Goal: Submit feedback/report problem: Submit feedback/report problem

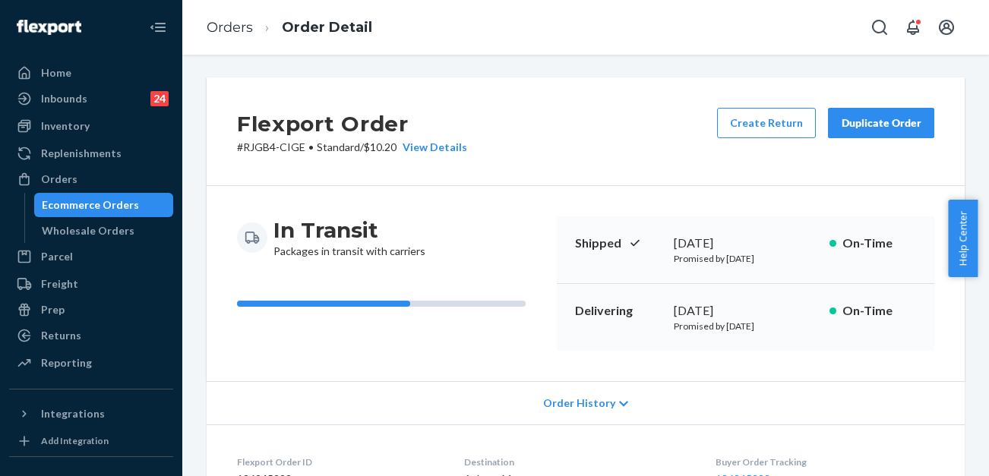
click at [239, 12] on ol "Orders Order Detail" at bounding box center [289, 27] width 190 height 45
click at [240, 21] on link "Orders" at bounding box center [230, 27] width 46 height 17
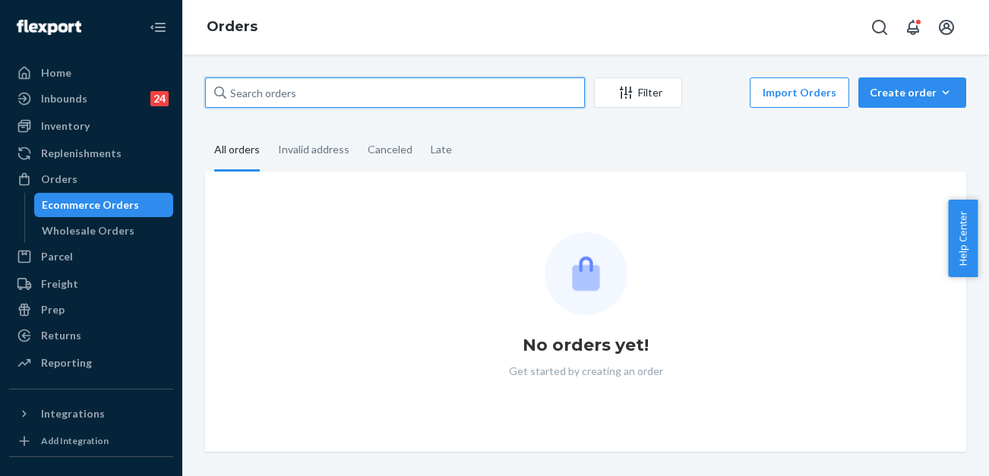
click at [351, 88] on input "text" at bounding box center [395, 92] width 380 height 30
paste input "255100489"
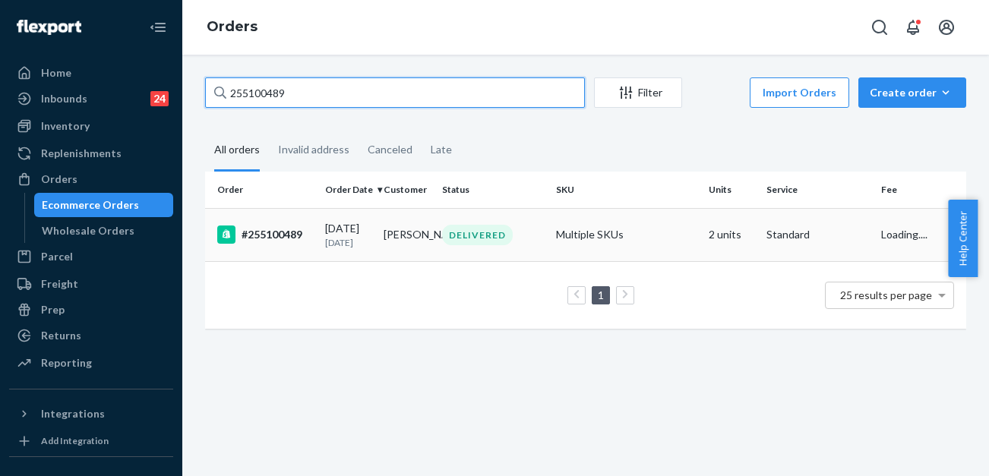
type input "255100489"
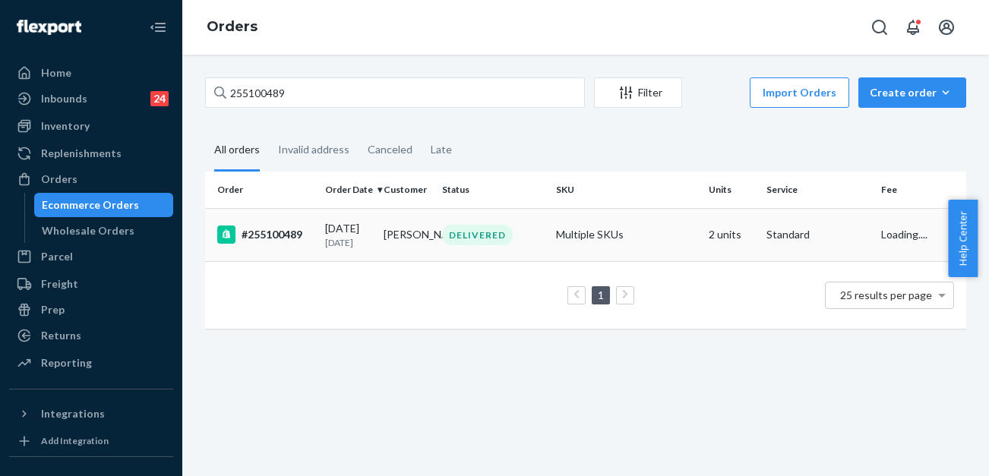
click at [295, 237] on div "#255100489" at bounding box center [265, 235] width 96 height 18
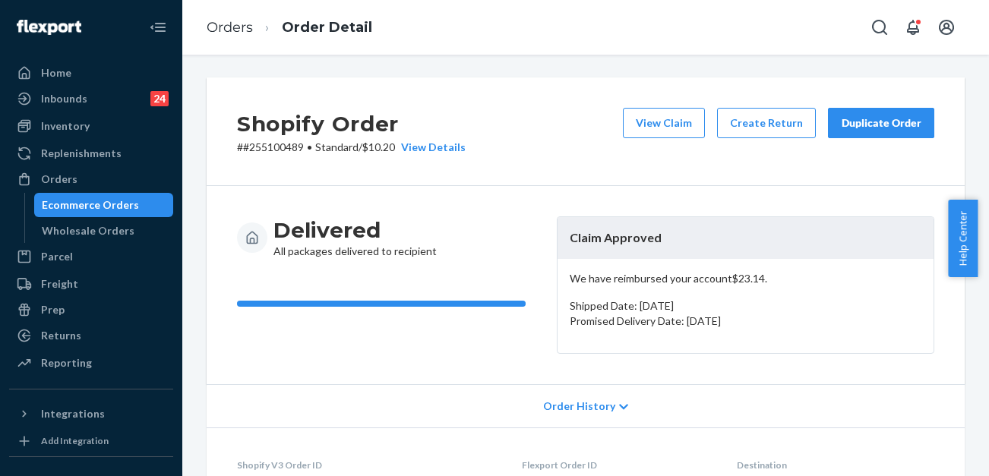
click at [869, 117] on div "Duplicate Order" at bounding box center [881, 122] width 80 height 15
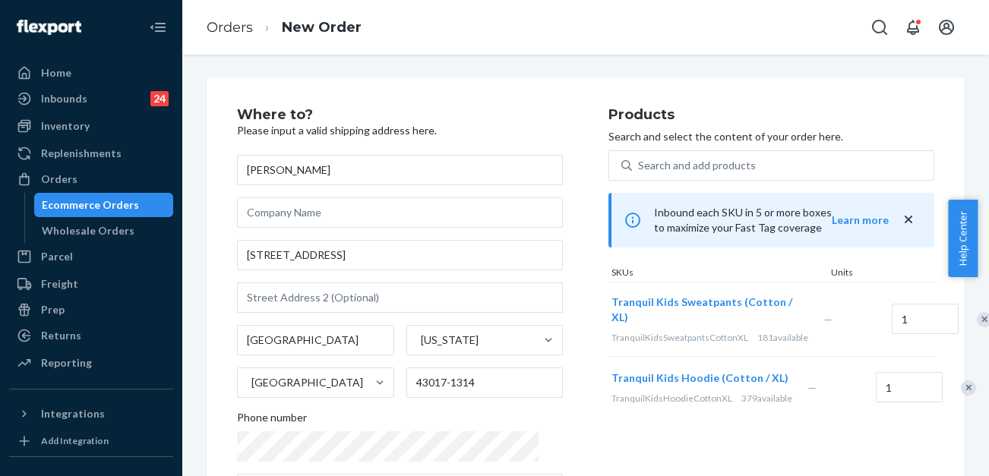
click at [961, 396] on div "Remove Item" at bounding box center [968, 387] width 15 height 15
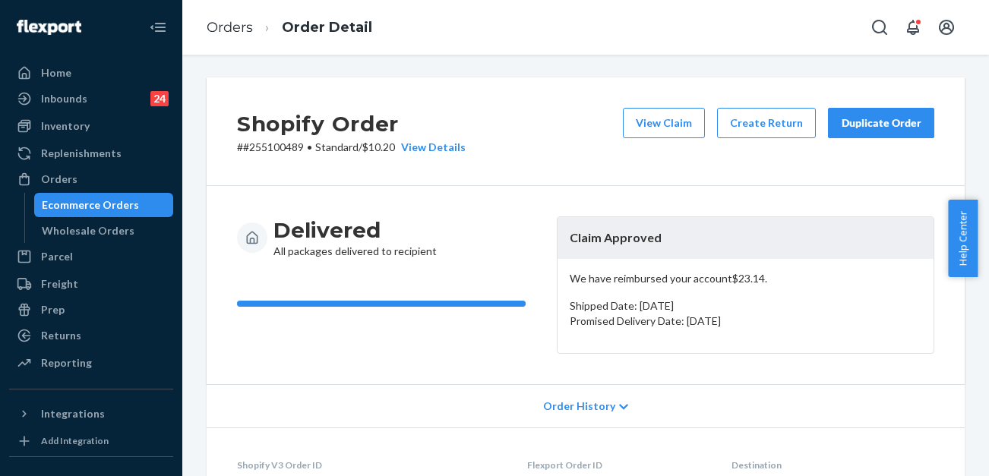
click at [867, 124] on div "Duplicate Order" at bounding box center [881, 122] width 80 height 15
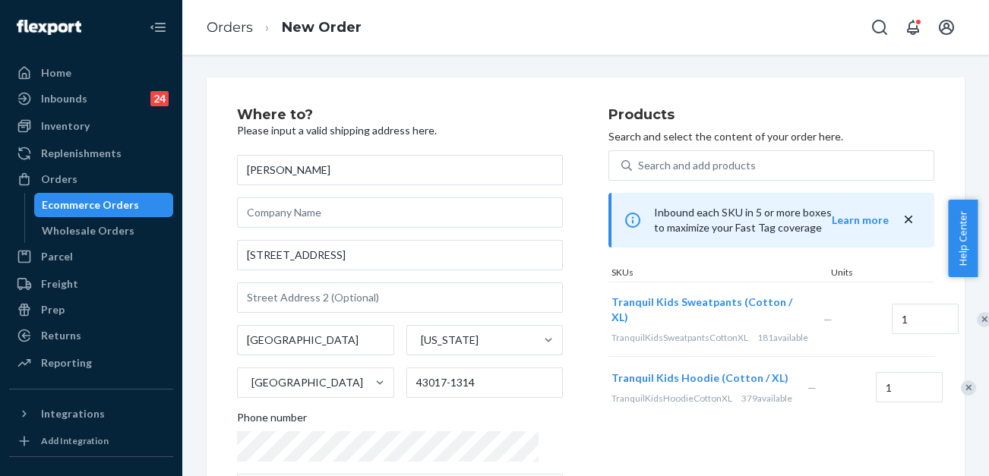
click at [977, 323] on div "Remove Item" at bounding box center [984, 319] width 15 height 15
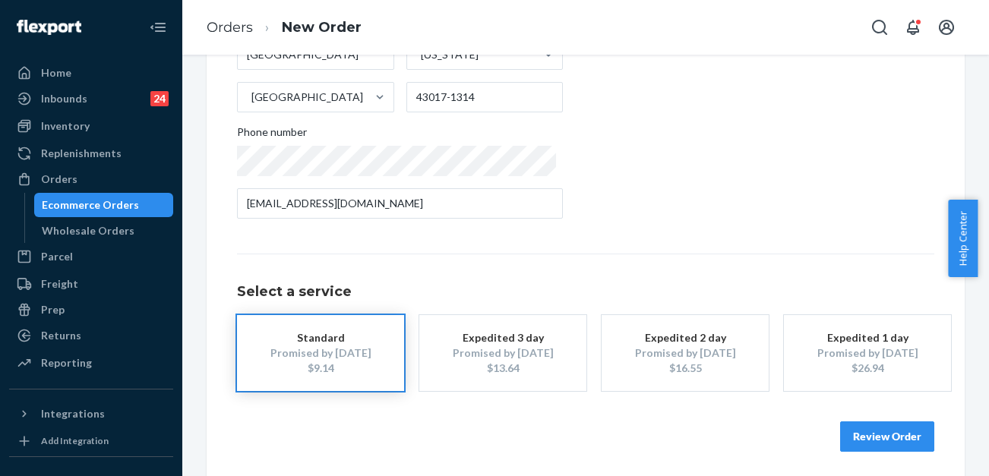
scroll to position [291, 0]
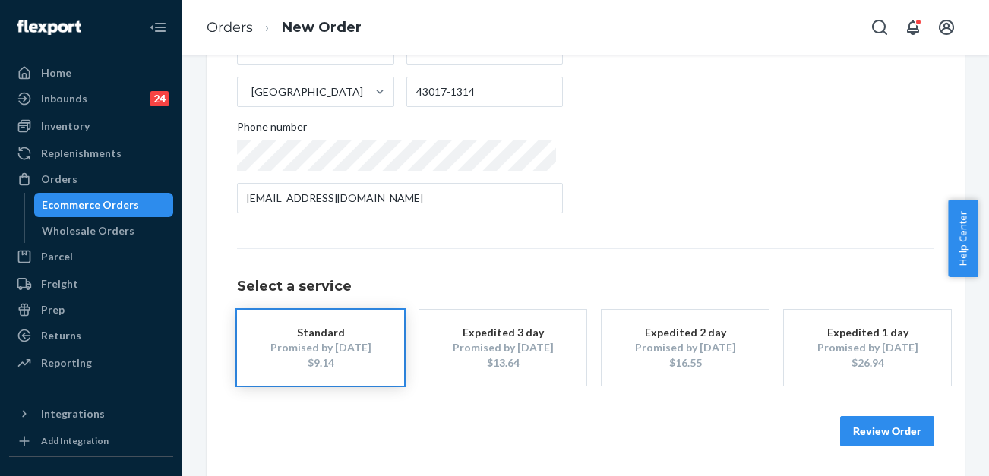
click at [864, 433] on button "Review Order" at bounding box center [887, 431] width 94 height 30
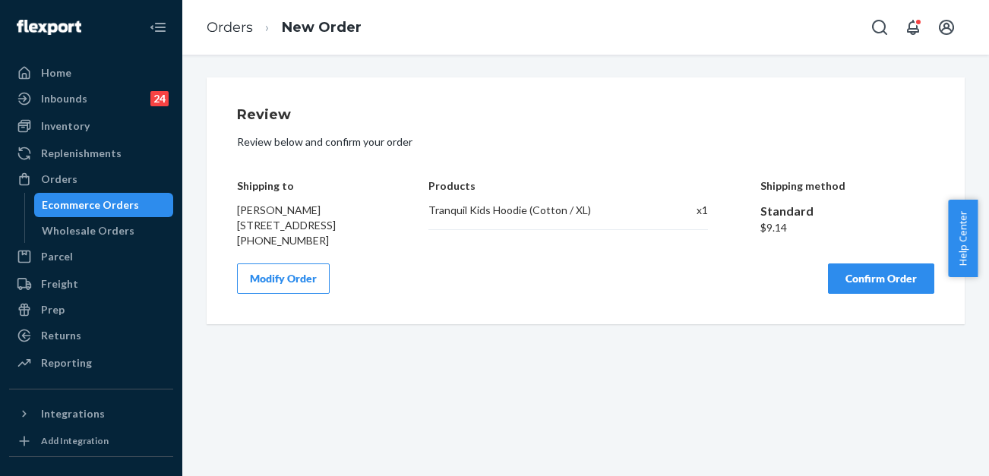
click at [854, 294] on button "Confirm Order" at bounding box center [881, 278] width 106 height 30
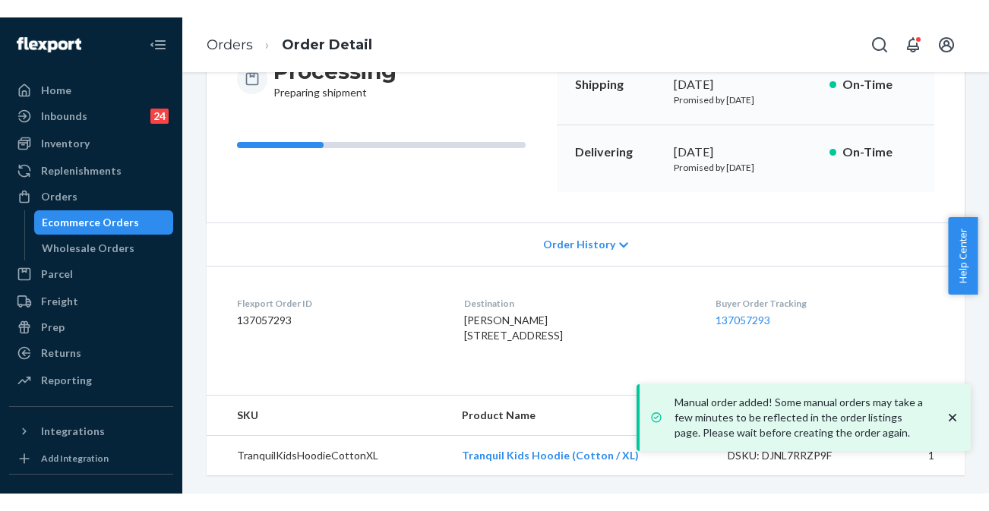
scroll to position [207, 0]
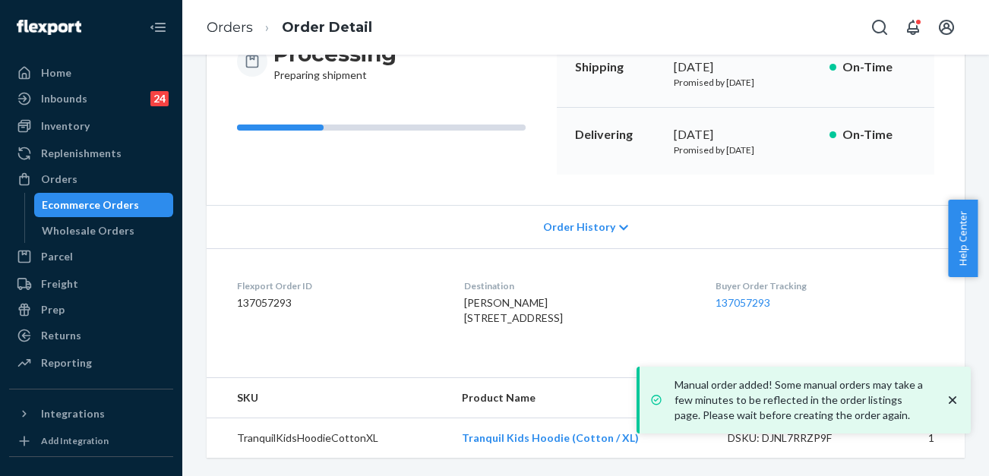
click at [950, 396] on icon "close toast" at bounding box center [952, 400] width 15 height 15
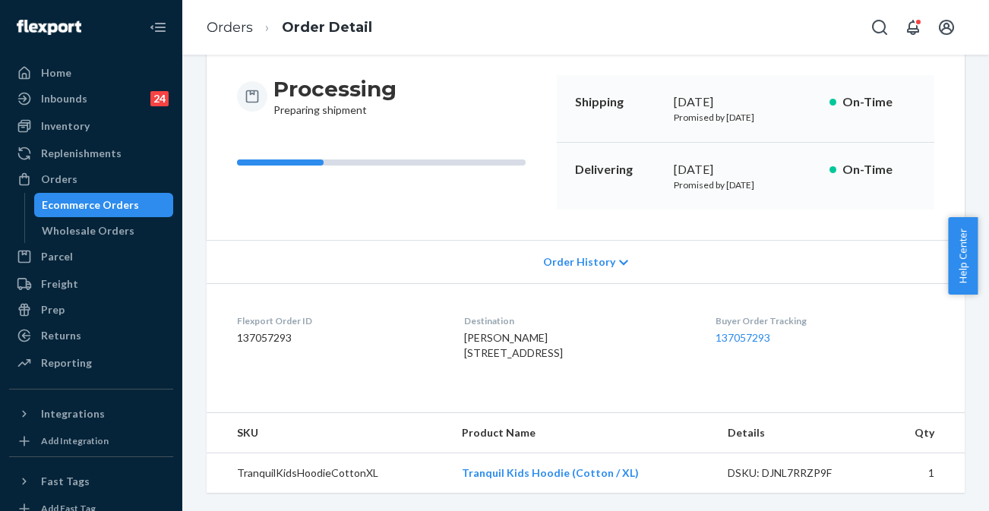
scroll to position [172, 0]
click at [235, 33] on link "Orders" at bounding box center [230, 27] width 46 height 17
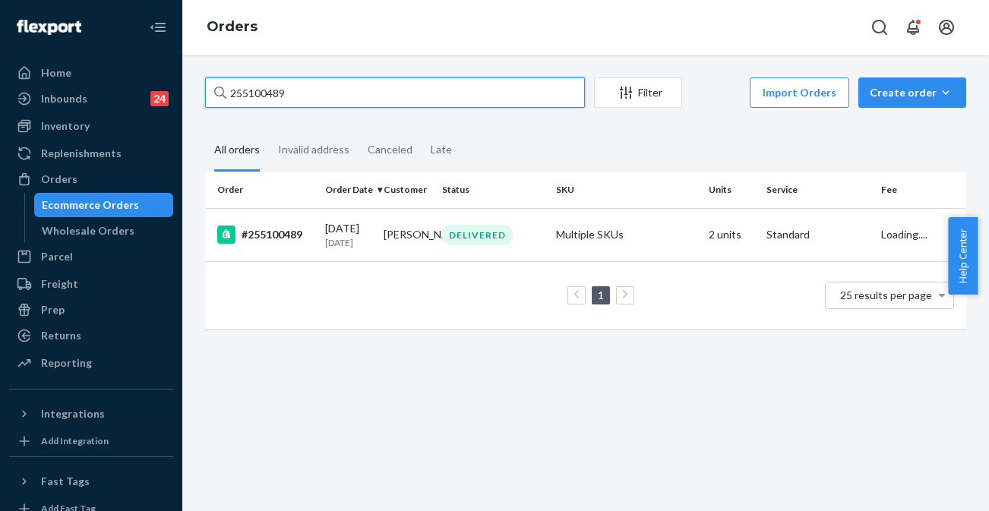
click at [333, 87] on input "255100489" at bounding box center [395, 92] width 380 height 30
paste input "73957"
type input "255173957"
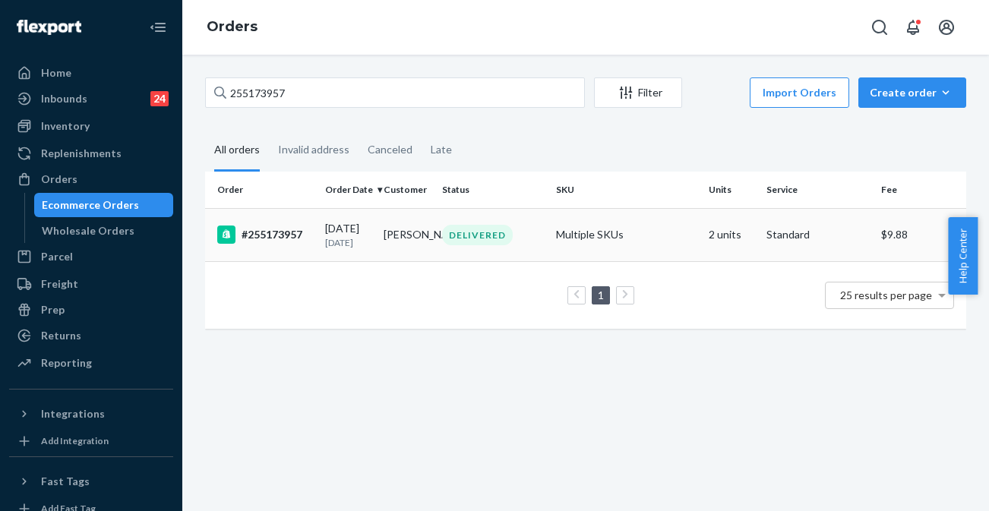
click at [321, 251] on td "[DATE] [DATE]" at bounding box center [348, 234] width 58 height 53
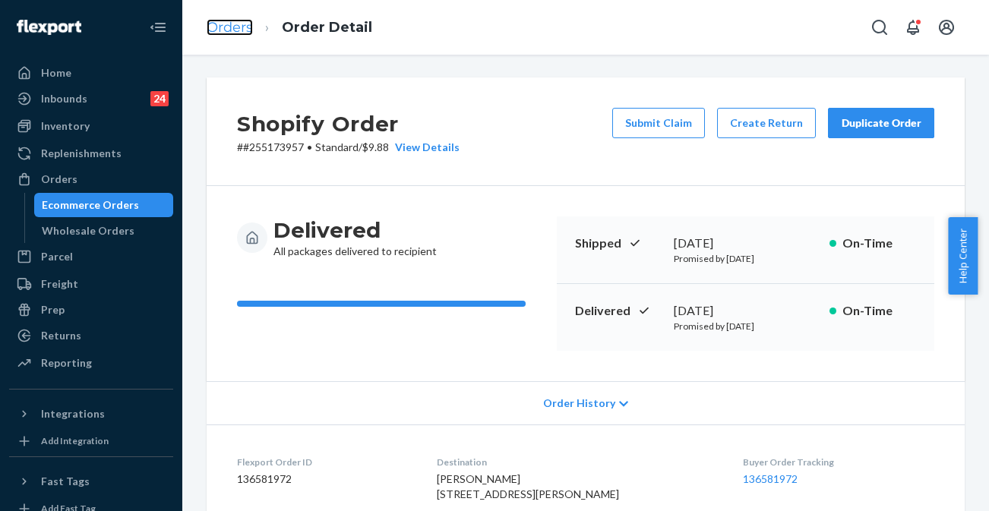
click at [235, 21] on link "Orders" at bounding box center [230, 27] width 46 height 17
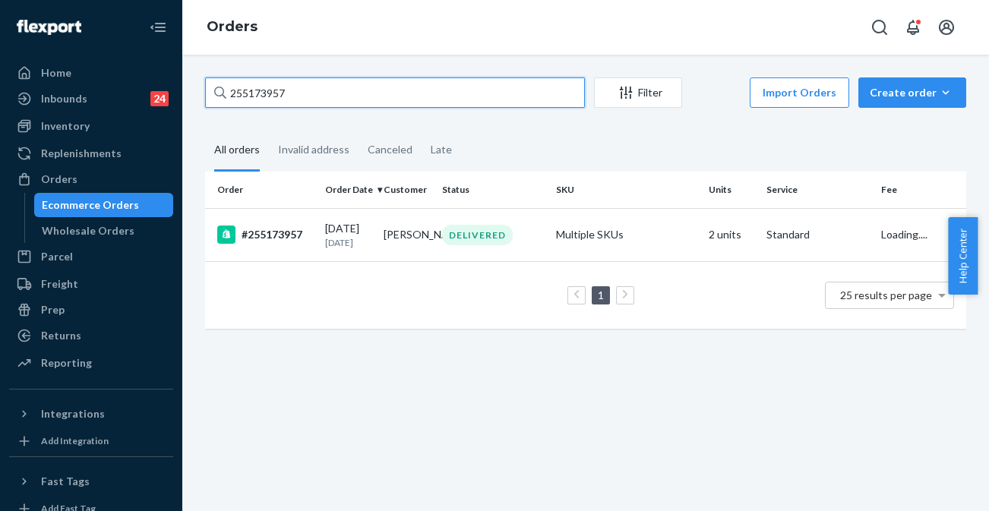
click at [361, 93] on input "255173957" at bounding box center [395, 92] width 380 height 30
click at [361, 94] on input "255173957" at bounding box center [395, 92] width 380 height 30
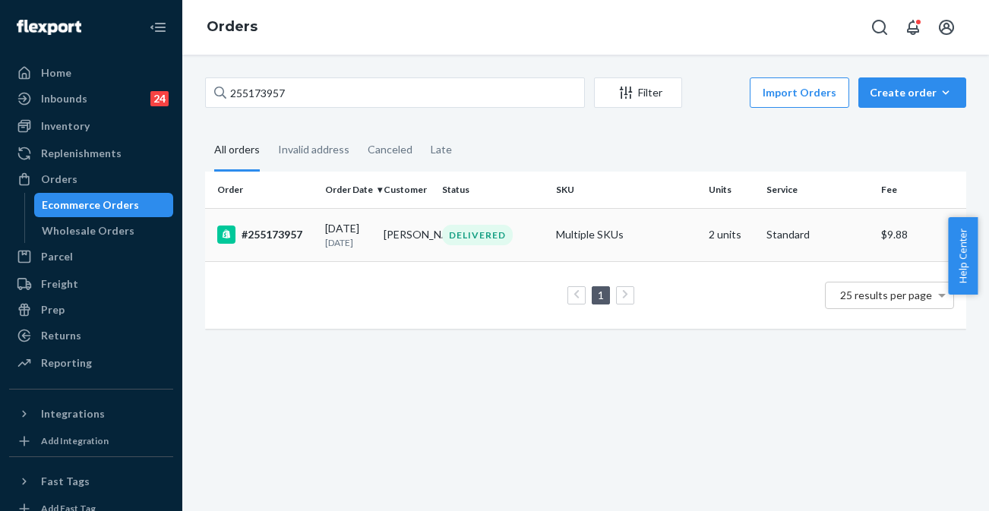
click at [314, 230] on td "#255173957" at bounding box center [262, 234] width 114 height 53
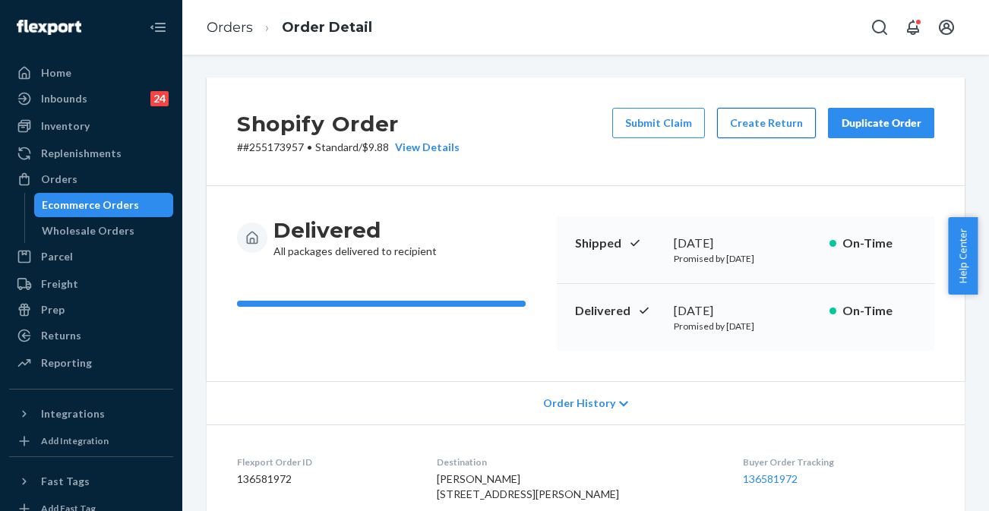
click at [775, 132] on button "Create Return" at bounding box center [766, 123] width 99 height 30
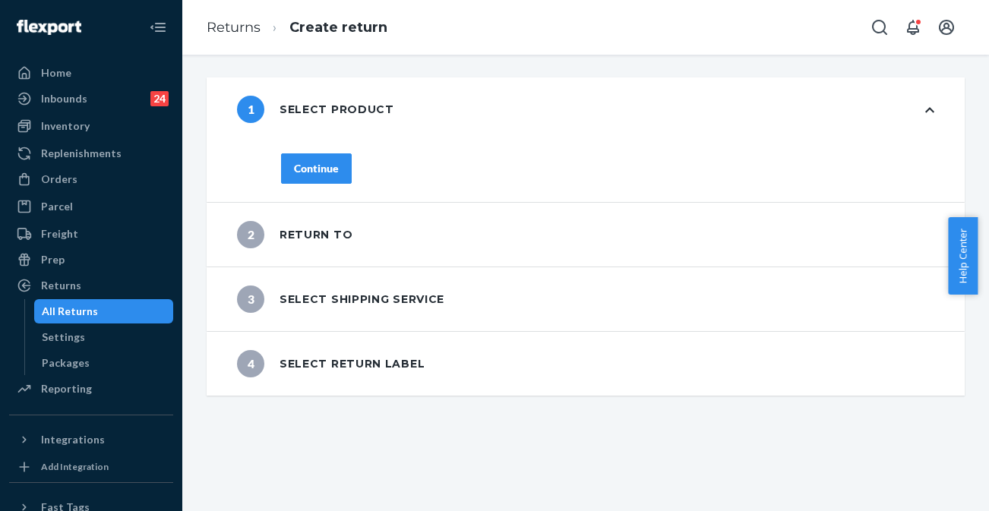
click at [313, 158] on button "Continue" at bounding box center [316, 168] width 71 height 30
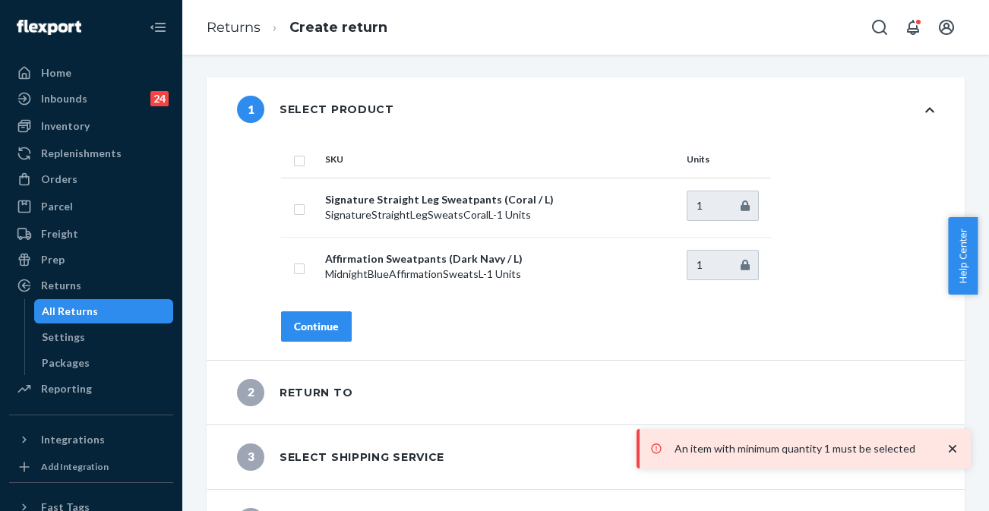
click at [301, 161] on input "checkbox" at bounding box center [299, 159] width 12 height 16
checkbox input "true"
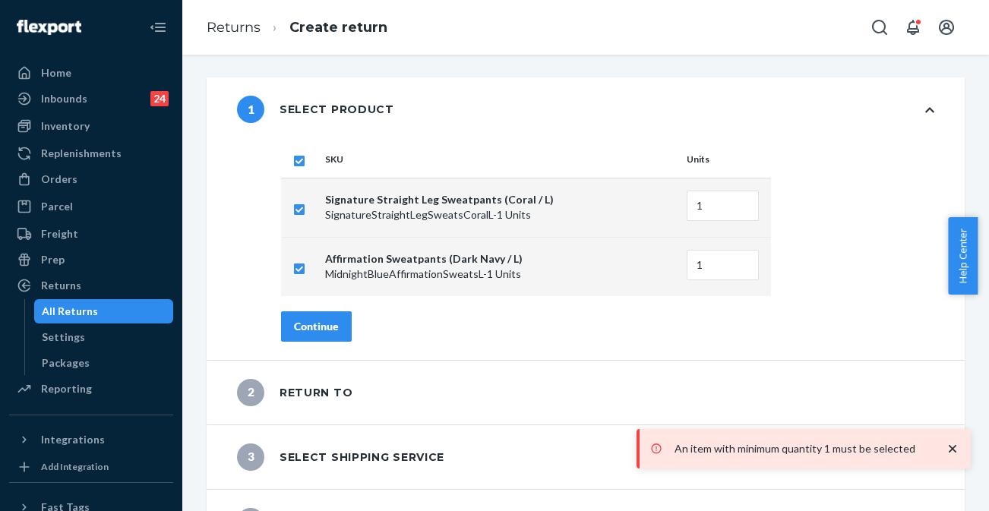
click at [328, 321] on div "Continue" at bounding box center [316, 326] width 45 height 15
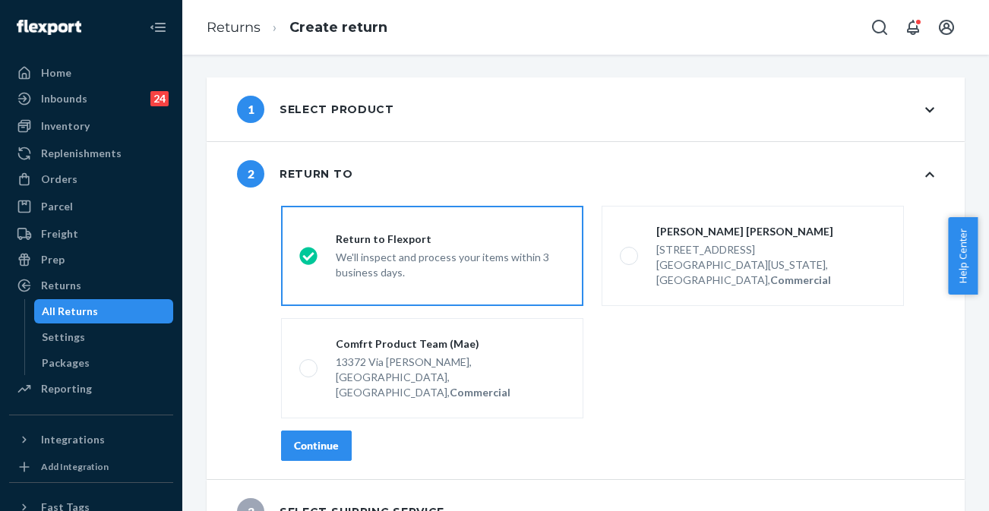
click at [322, 438] on div "Continue" at bounding box center [316, 445] width 45 height 15
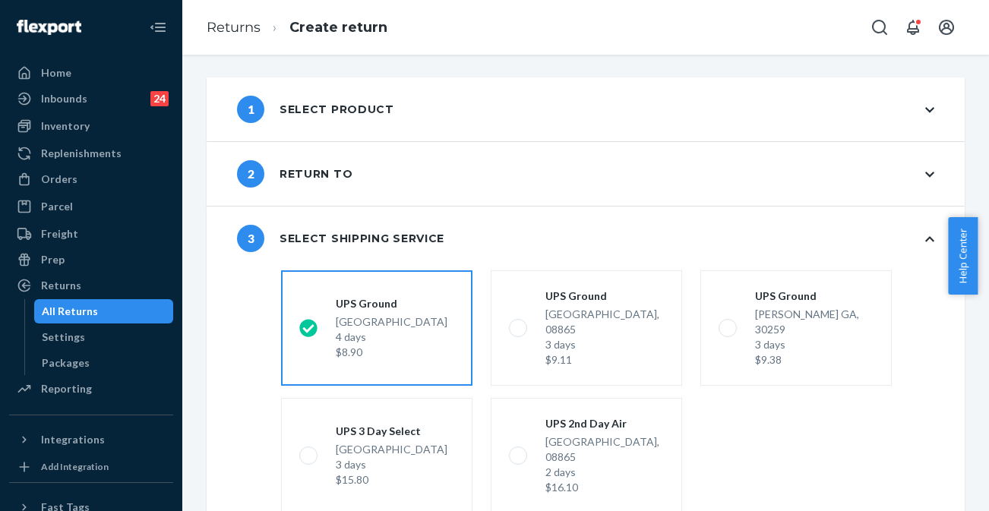
scroll to position [97, 0]
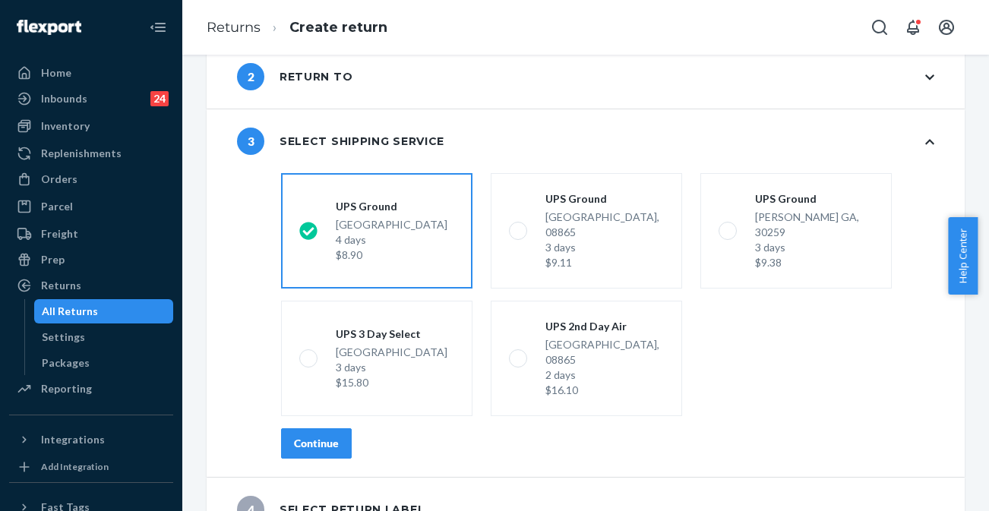
click at [317, 436] on div "Continue" at bounding box center [316, 443] width 45 height 15
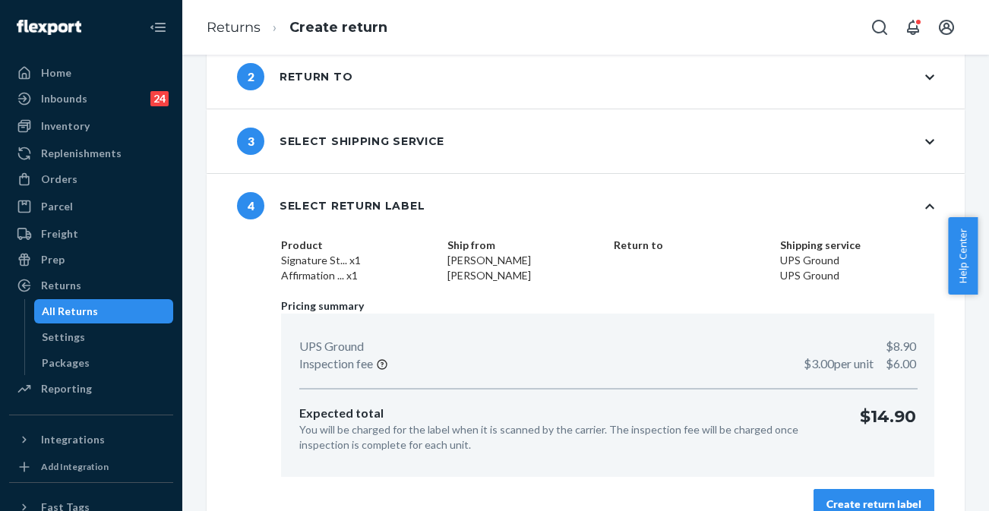
click at [846, 475] on div "Create return label" at bounding box center [873, 504] width 95 height 15
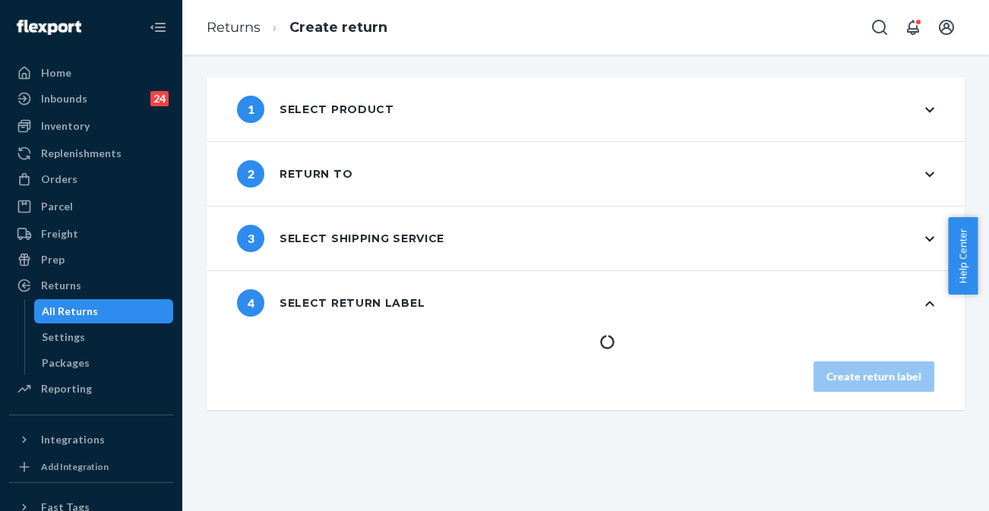
scroll to position [0, 0]
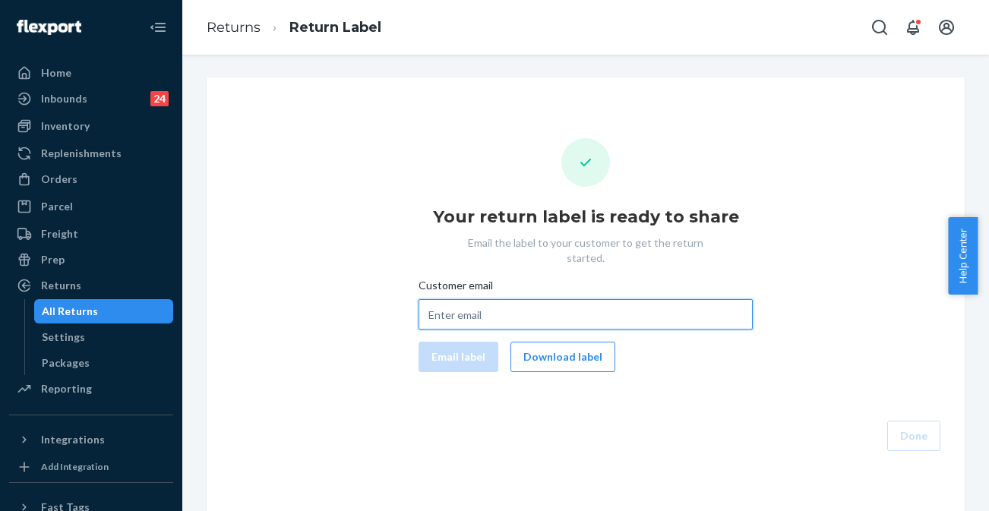
click at [571, 304] on input "Customer email" at bounding box center [585, 314] width 334 height 30
paste input "[EMAIL_ADDRESS][DOMAIN_NAME]"
type input "[EMAIL_ADDRESS][DOMAIN_NAME]"
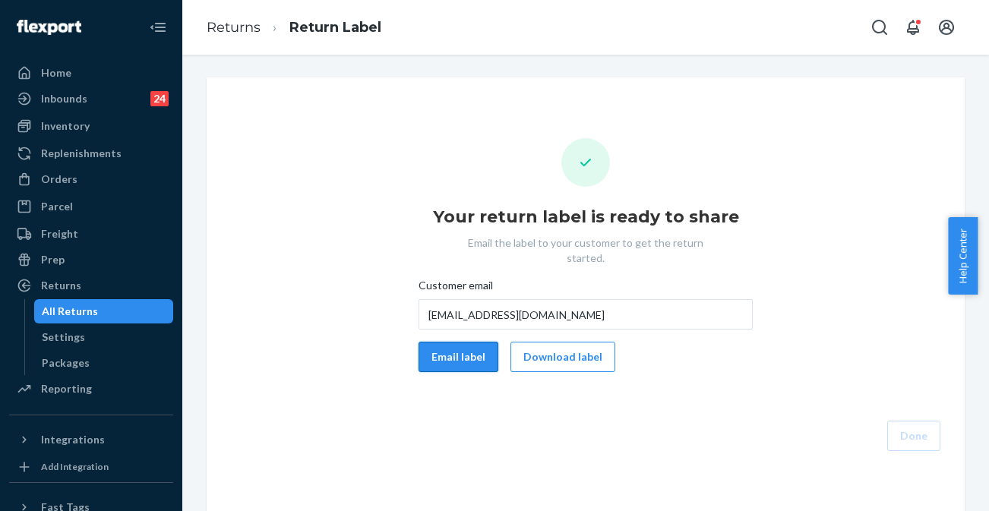
click at [457, 342] on button "Email label" at bounding box center [458, 357] width 80 height 30
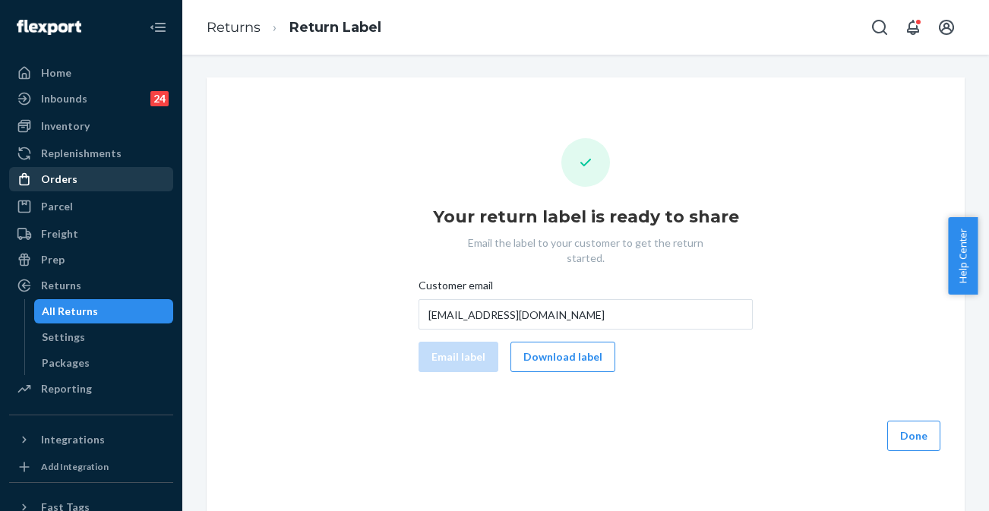
click at [96, 175] on div "Orders" at bounding box center [91, 179] width 161 height 21
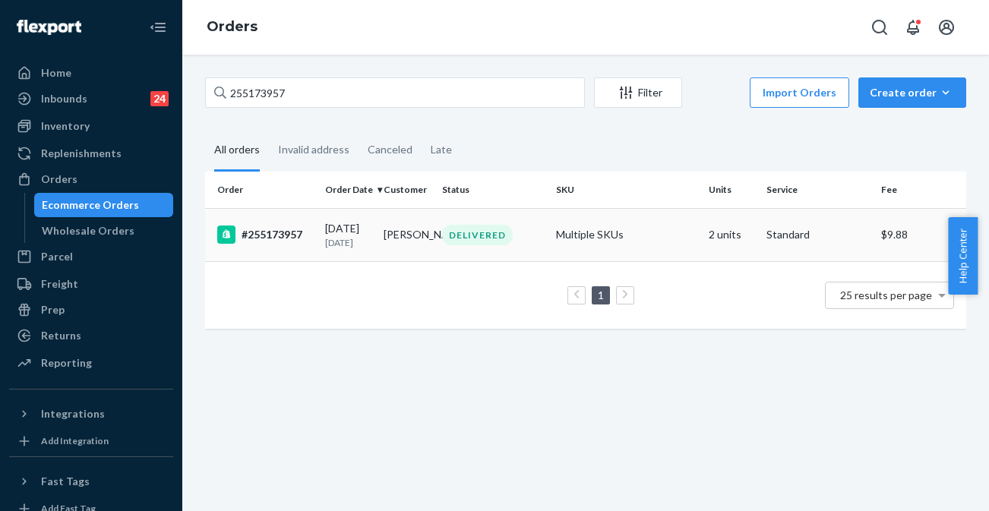
click at [288, 232] on div "#255173957" at bounding box center [265, 235] width 96 height 18
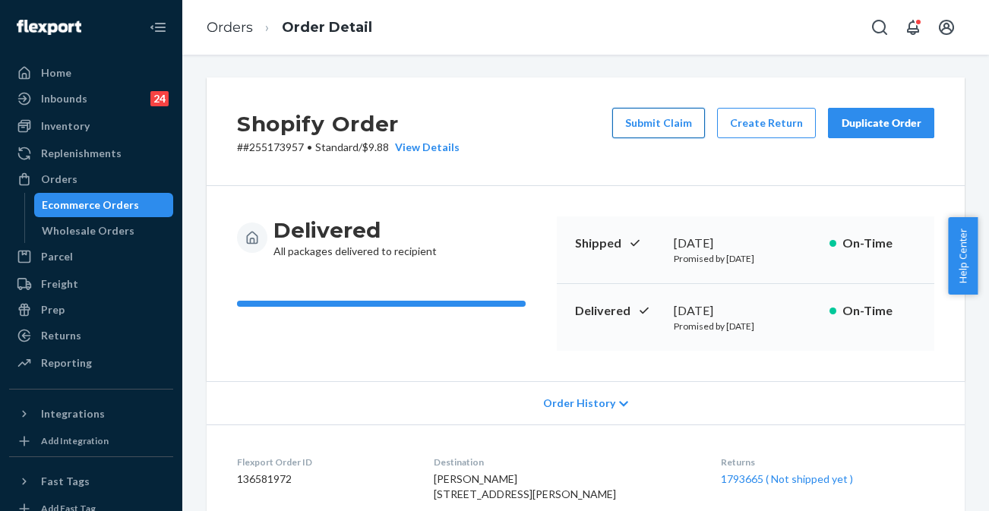
click at [668, 131] on button "Submit Claim" at bounding box center [658, 123] width 93 height 30
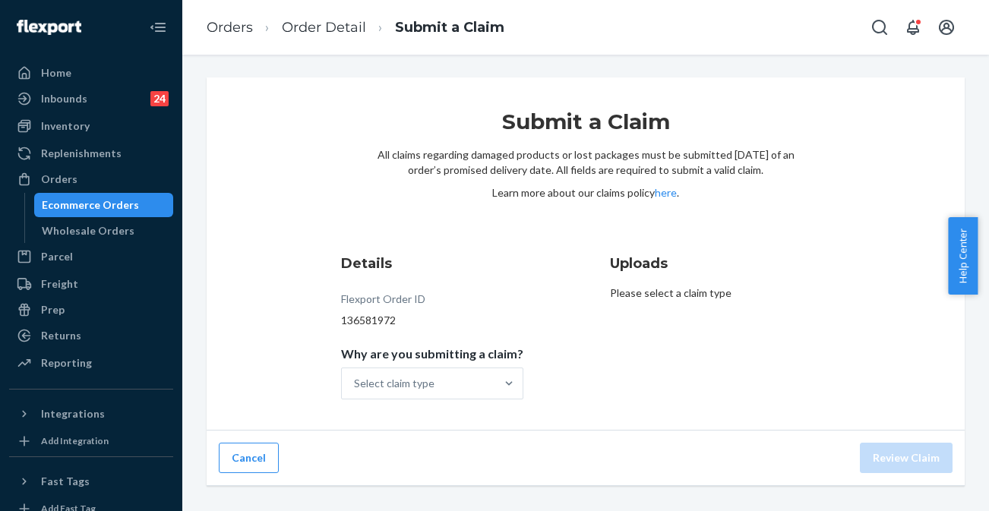
click at [470, 366] on span "Why are you submitting a claim?" at bounding box center [432, 356] width 182 height 21
click at [355, 376] on input "Why are you submitting a claim? Select claim type" at bounding box center [355, 383] width 2 height 15
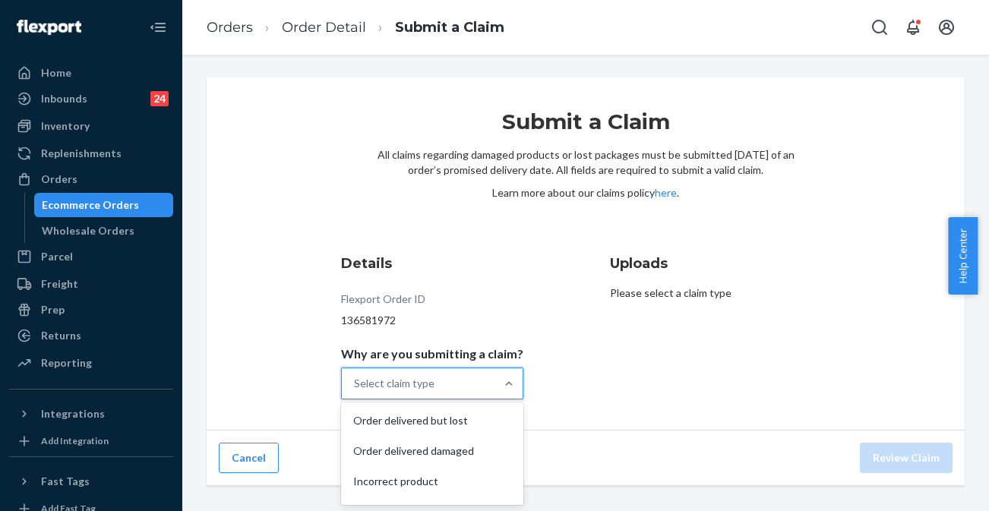
click at [465, 387] on div "Select claim type" at bounding box center [418, 383] width 153 height 30
click at [355, 387] on input "Why are you submitting a claim? option Order delivered but lost focused, 1 of 4…" at bounding box center [355, 383] width 2 height 15
click at [468, 475] on div "Incorrect product" at bounding box center [432, 481] width 176 height 30
click at [355, 391] on input "Why are you submitting a claim? option Incorrect product focused, 3 of 4. 4 res…" at bounding box center [355, 383] width 2 height 15
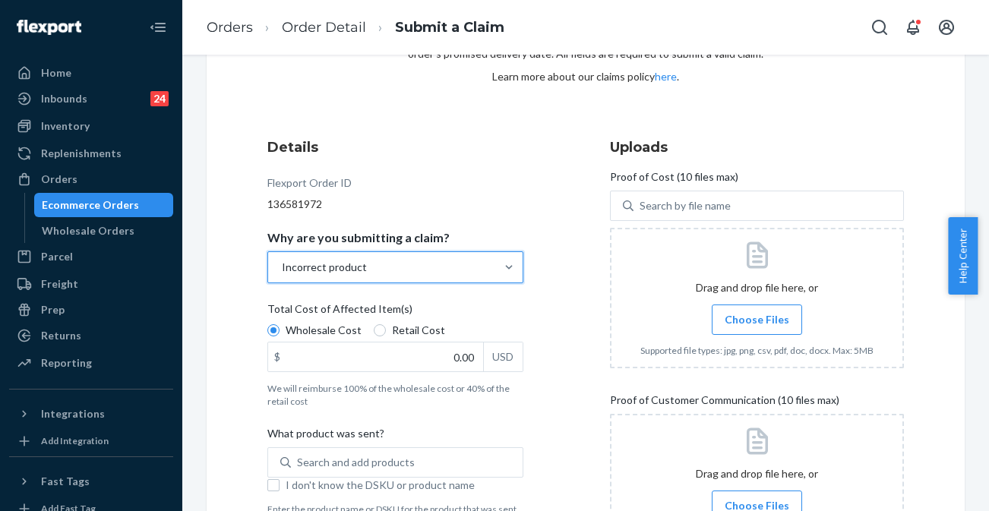
scroll to position [119, 0]
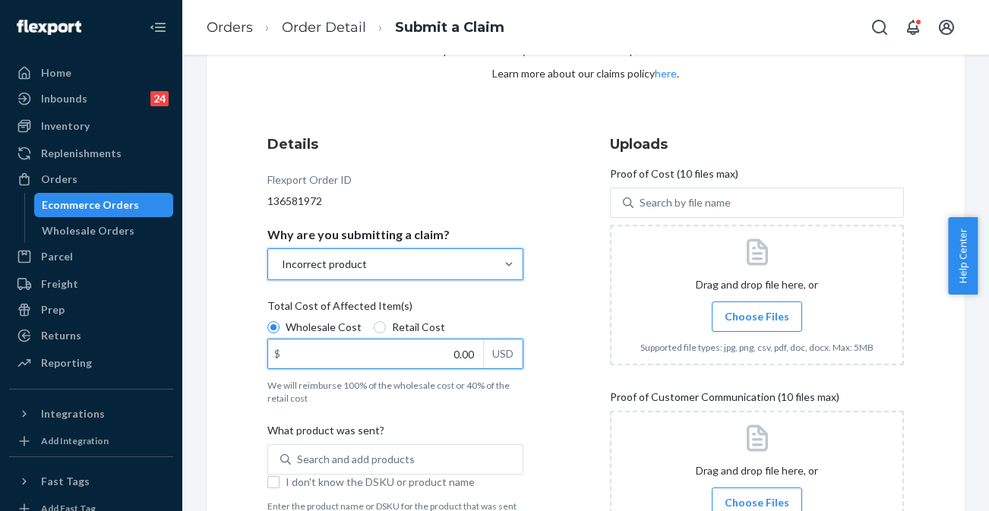
click at [452, 348] on input "0.00" at bounding box center [375, 353] width 215 height 29
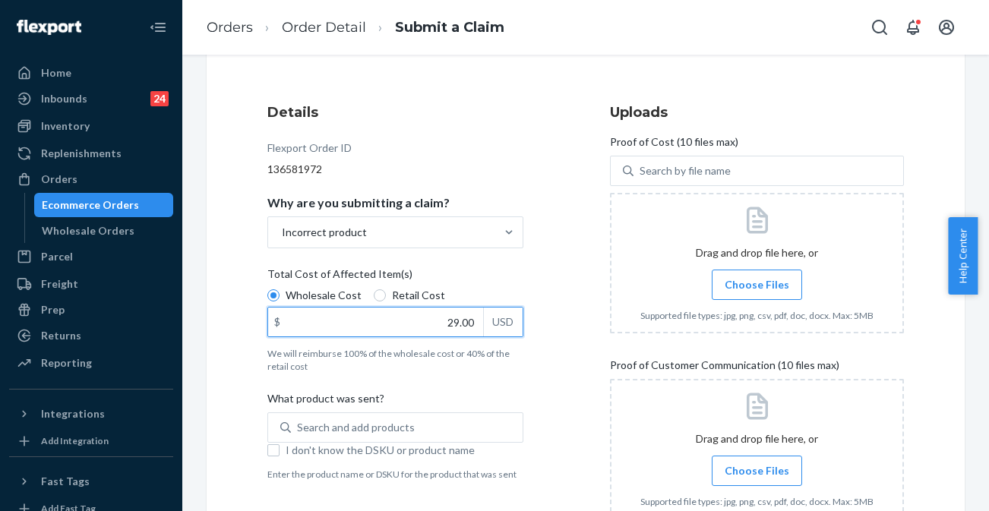
type input "2.00"
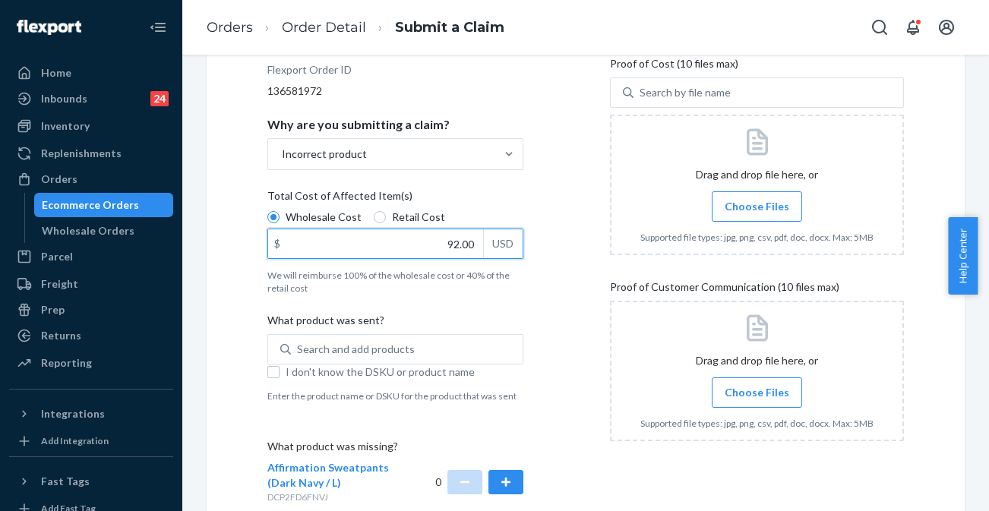
scroll to position [248, 0]
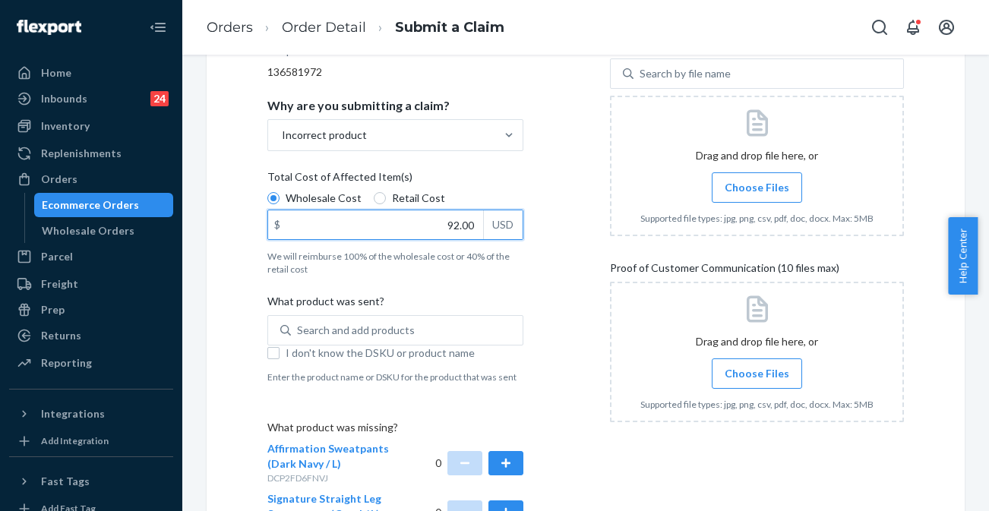
type input "92.00"
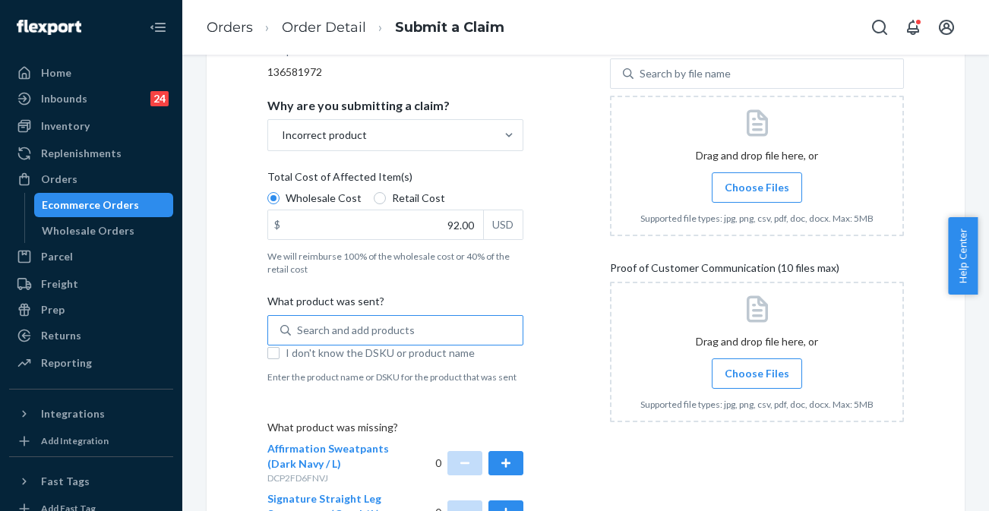
click at [400, 320] on div "Search and add products" at bounding box center [407, 330] width 232 height 27
click at [298, 323] on input "Search and add products" at bounding box center [298, 330] width 2 height 15
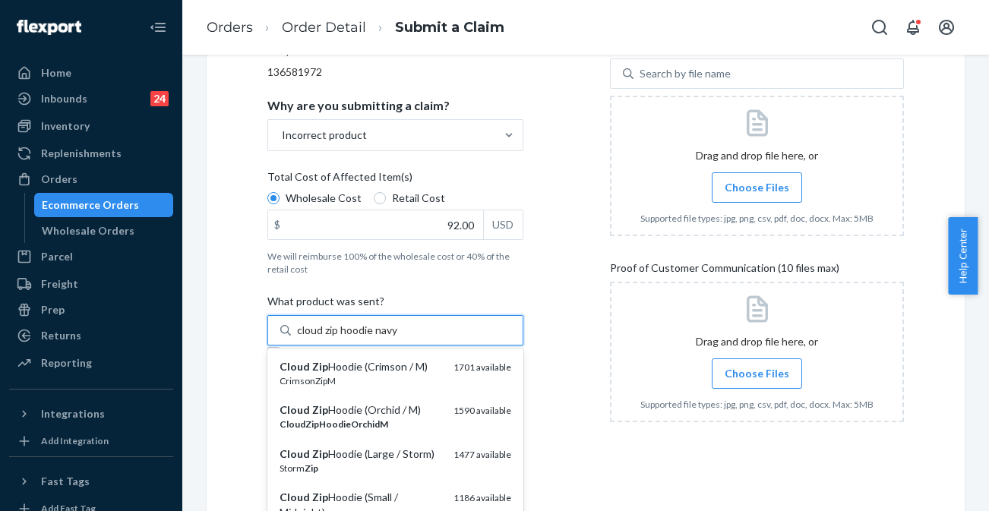
type input "cloud zip hoodie navy l"
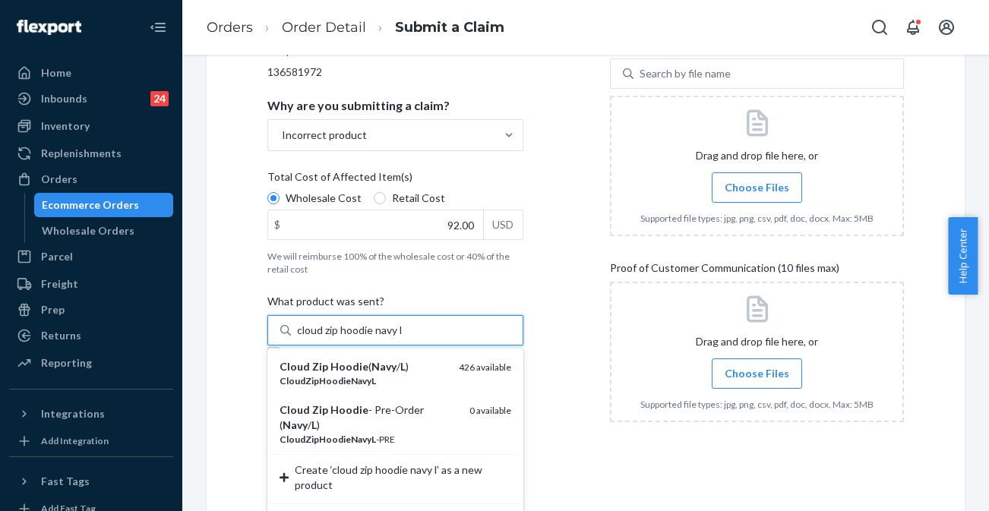
click at [397, 379] on div "CloudZipHoodieNavyL" at bounding box center [362, 380] width 167 height 13
click at [397, 338] on input "cloud zip hoodie navy l" at bounding box center [350, 330] width 106 height 15
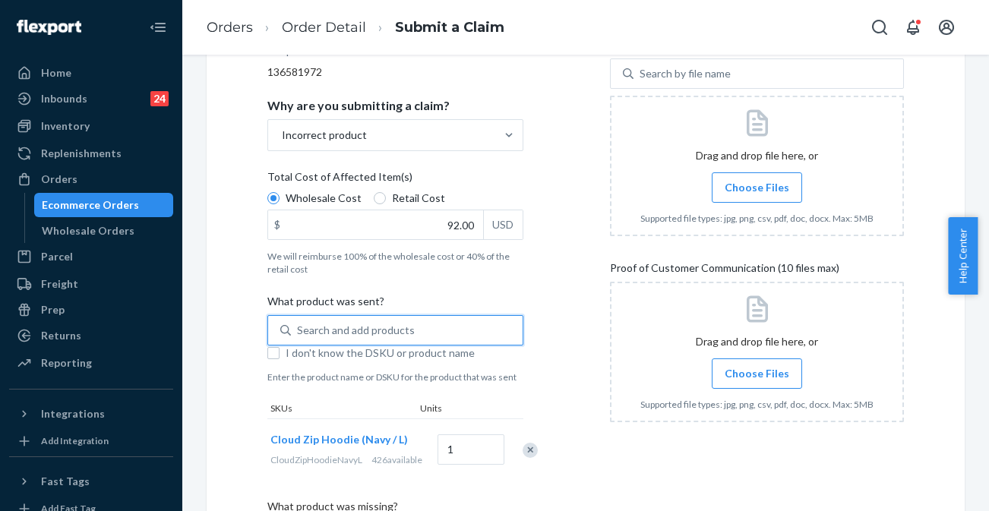
click at [402, 330] on div "Search and add products" at bounding box center [356, 330] width 118 height 15
click at [298, 330] on input "0 results available. Select is focused ,type to refine list, press Down to open…" at bounding box center [298, 330] width 2 height 15
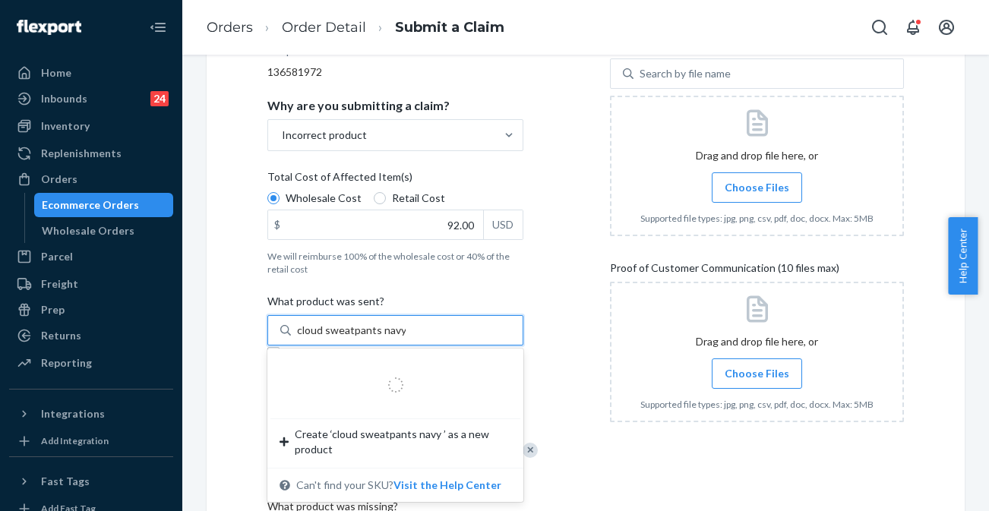
type input "cloud sweatpants navy l"
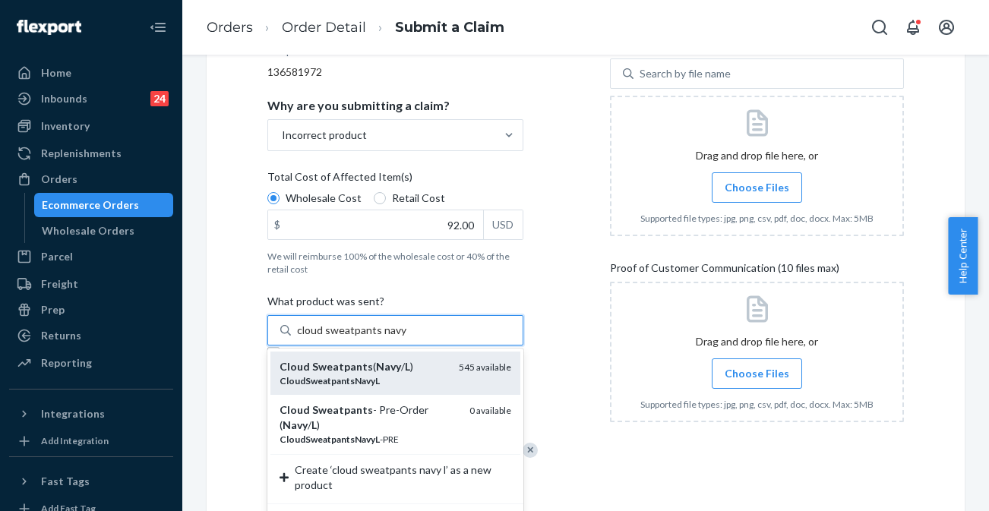
click at [399, 379] on div "CloudSweatpantsNavyL" at bounding box center [362, 380] width 167 height 13
click at [399, 338] on input "cloud sweatpants navy l" at bounding box center [353, 330] width 112 height 15
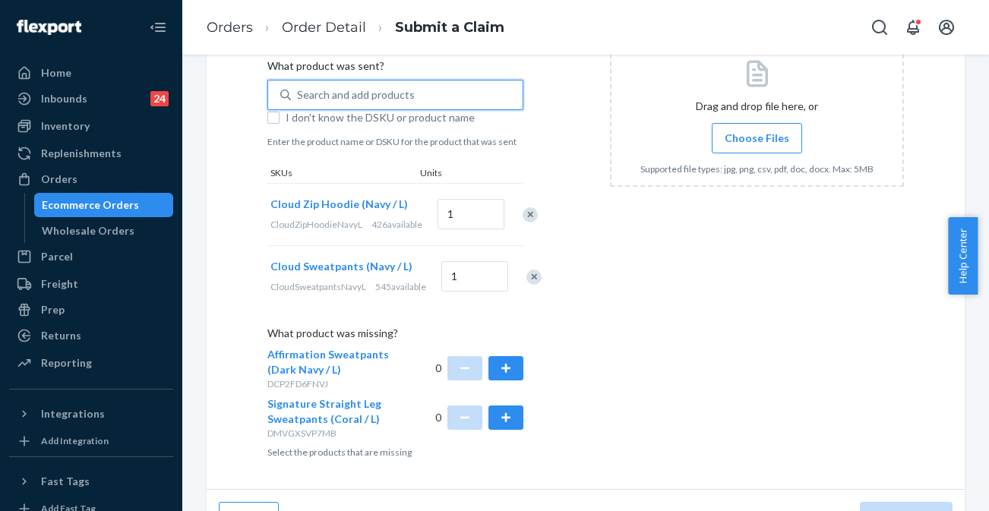
scroll to position [568, 0]
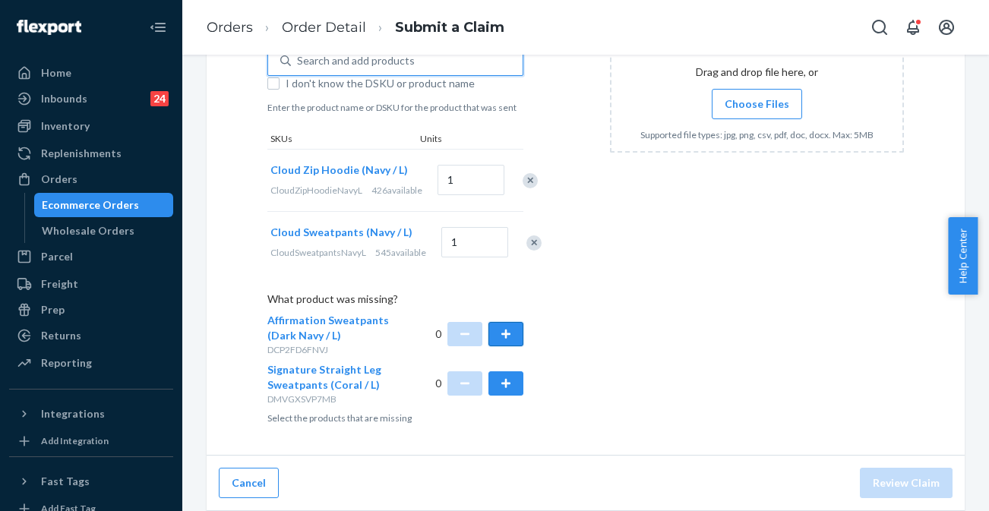
click at [502, 322] on button "button" at bounding box center [505, 334] width 35 height 24
click at [497, 390] on button "button" at bounding box center [505, 383] width 35 height 24
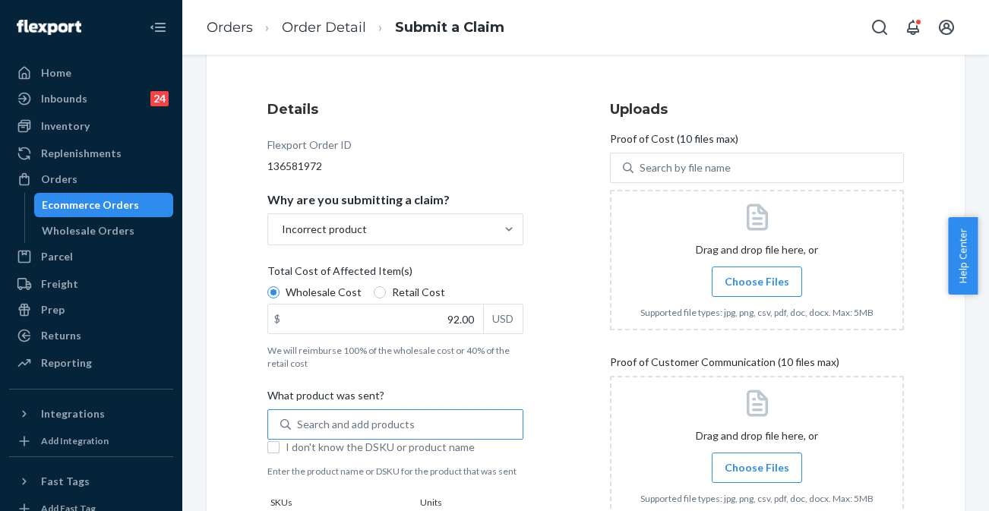
scroll to position [145, 0]
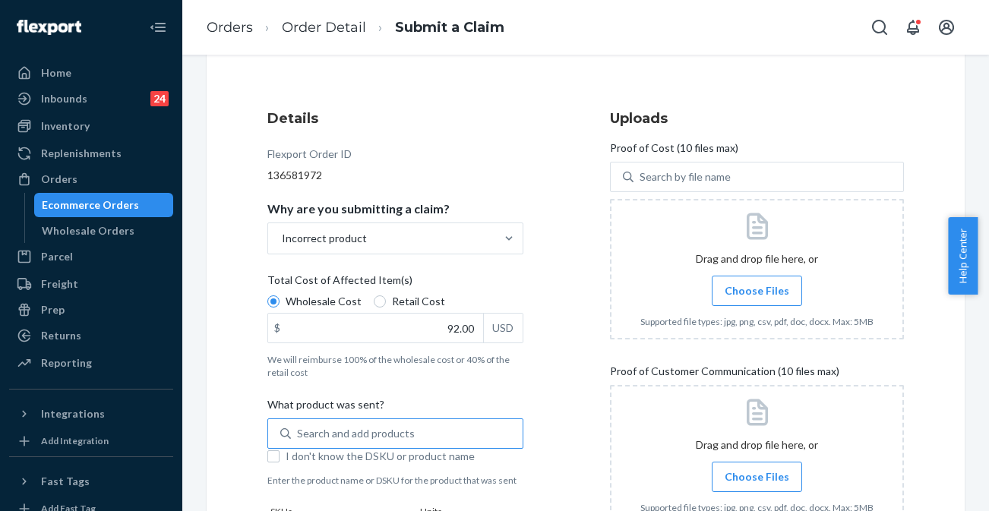
click at [751, 296] on span "Choose Files" at bounding box center [756, 290] width 65 height 15
click at [756, 296] on input "Choose Files" at bounding box center [756, 290] width 1 height 17
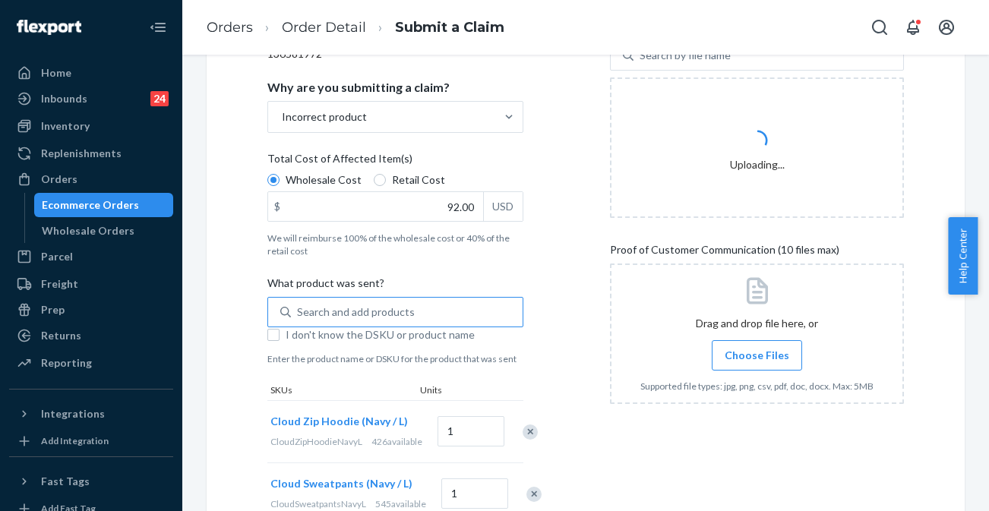
scroll to position [271, 0]
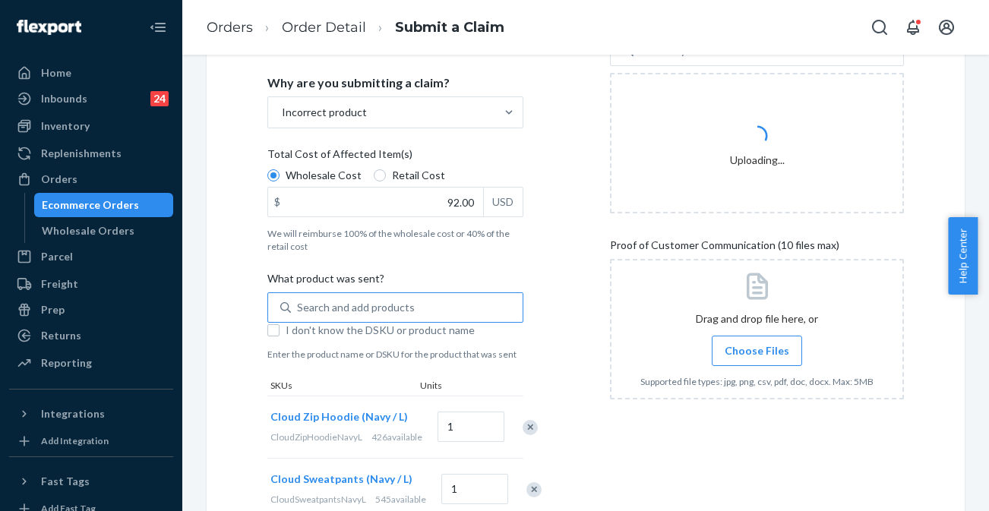
click at [741, 342] on label "Choose Files" at bounding box center [757, 351] width 90 height 30
click at [756, 342] on input "Choose Files" at bounding box center [756, 350] width 1 height 17
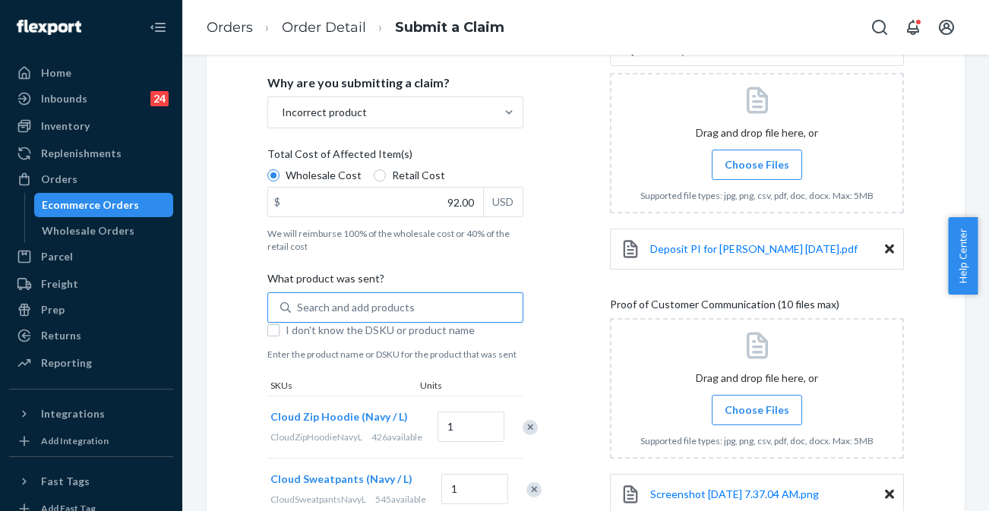
click at [765, 417] on label "Choose Files" at bounding box center [757, 410] width 90 height 30
click at [757, 417] on input "Choose Files" at bounding box center [756, 410] width 1 height 17
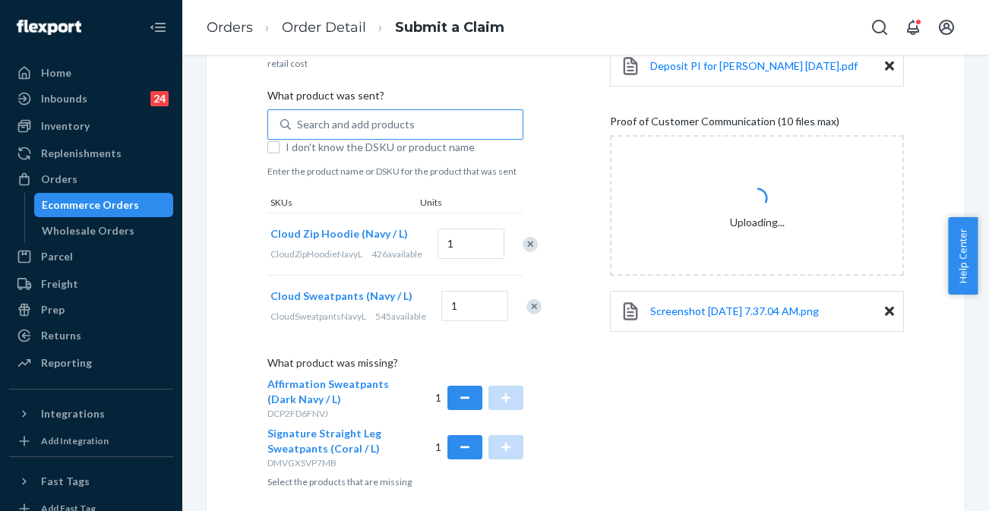
scroll to position [456, 0]
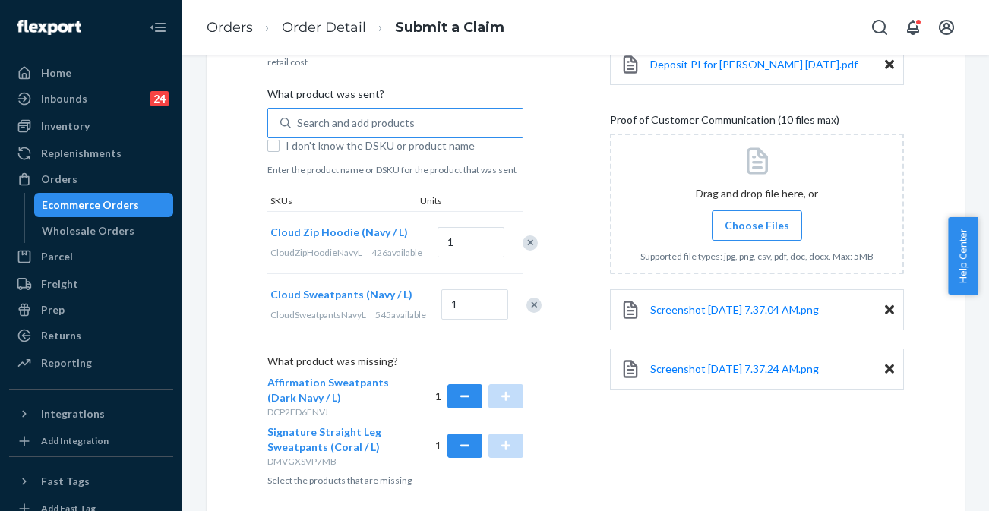
click at [762, 219] on span "Choose Files" at bounding box center [756, 225] width 65 height 15
click at [757, 219] on input "Choose Files" at bounding box center [756, 225] width 1 height 17
click at [775, 226] on span "Choose Files" at bounding box center [756, 225] width 65 height 15
click at [757, 226] on input "Choose Files" at bounding box center [756, 225] width 1 height 17
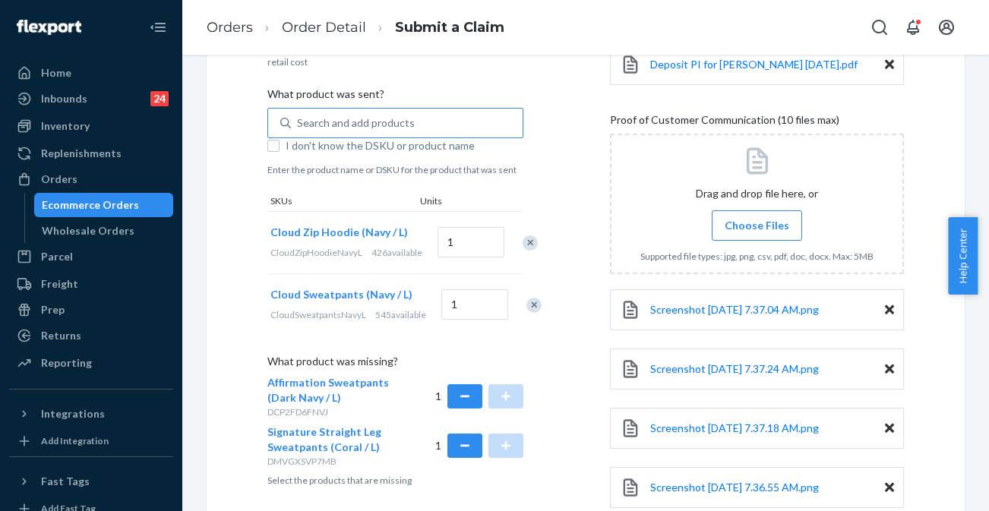
click at [775, 213] on label "Choose Files" at bounding box center [757, 225] width 90 height 30
click at [757, 217] on input "Choose Files" at bounding box center [756, 225] width 1 height 17
click at [773, 220] on span "Choose Files" at bounding box center [756, 225] width 65 height 15
click at [757, 220] on input "Choose Files" at bounding box center [756, 225] width 1 height 17
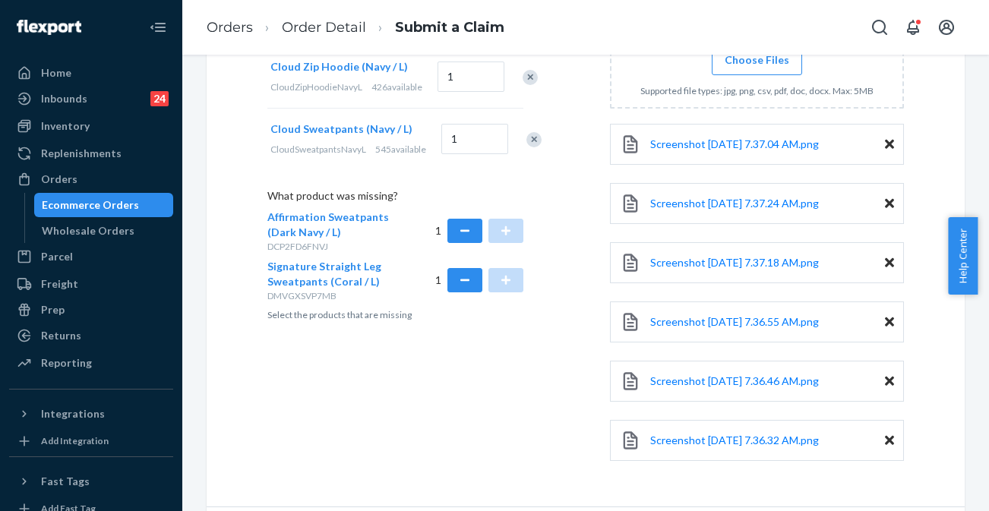
scroll to position [673, 0]
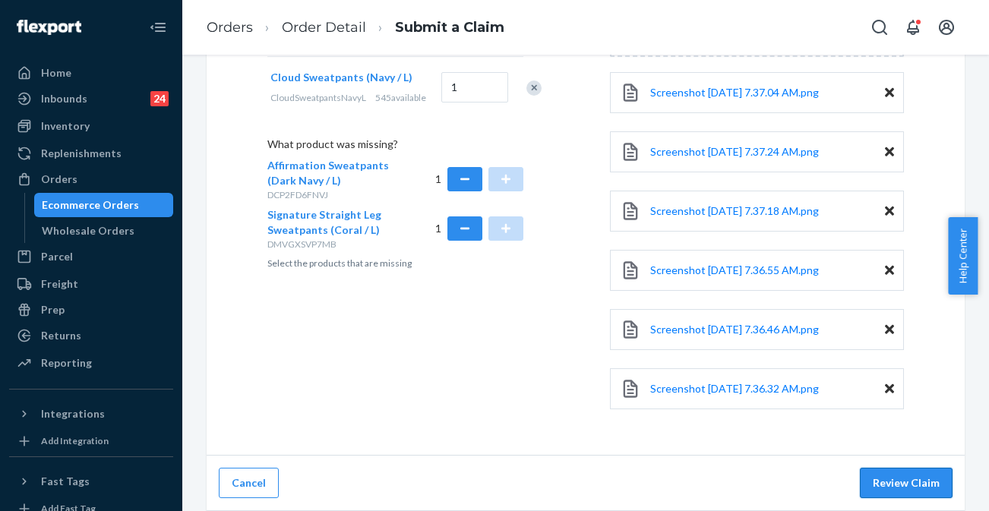
click at [883, 475] on button "Review Claim" at bounding box center [906, 483] width 93 height 30
click at [913, 475] on button "Review Claim" at bounding box center [906, 483] width 93 height 30
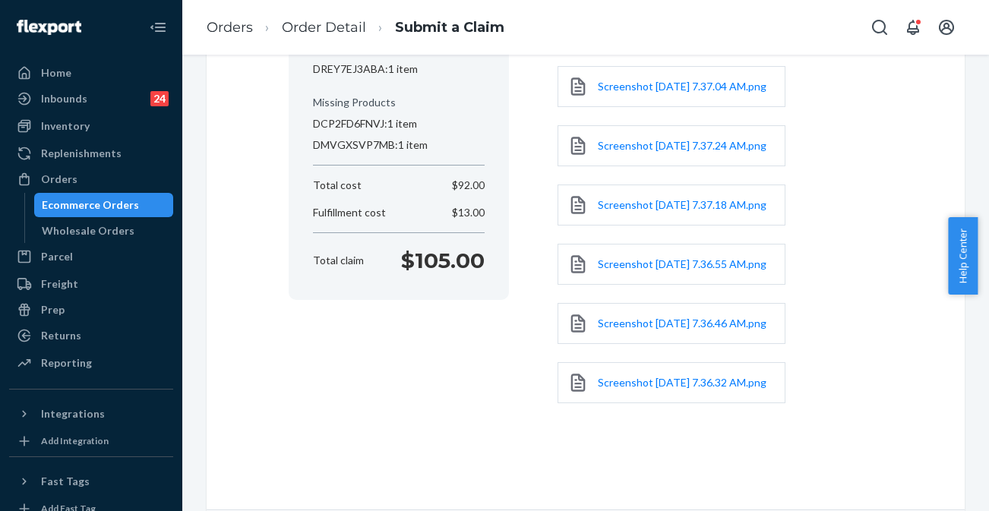
scroll to position [419, 0]
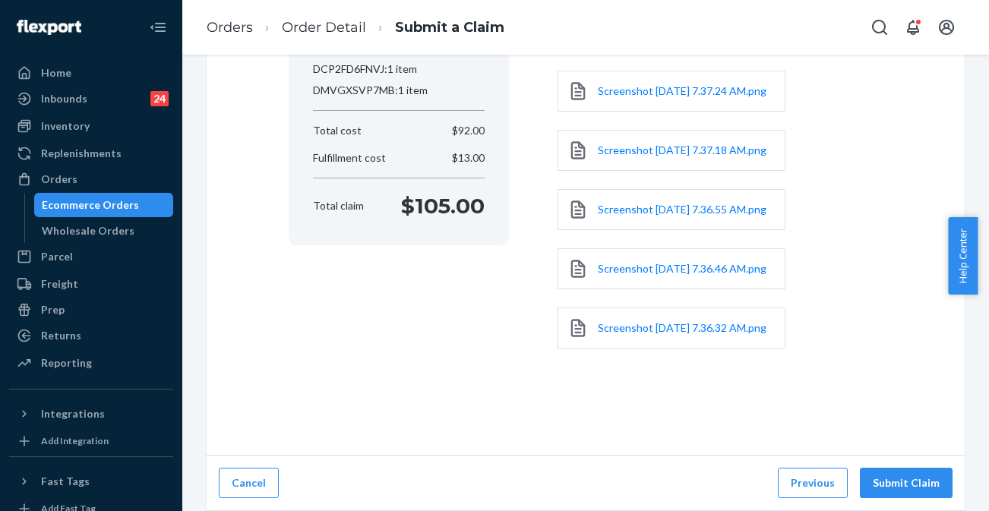
click at [908, 475] on div "Cancel Previous Submit Claim" at bounding box center [586, 483] width 758 height 55
click at [823, 475] on button "Previous" at bounding box center [813, 483] width 70 height 30
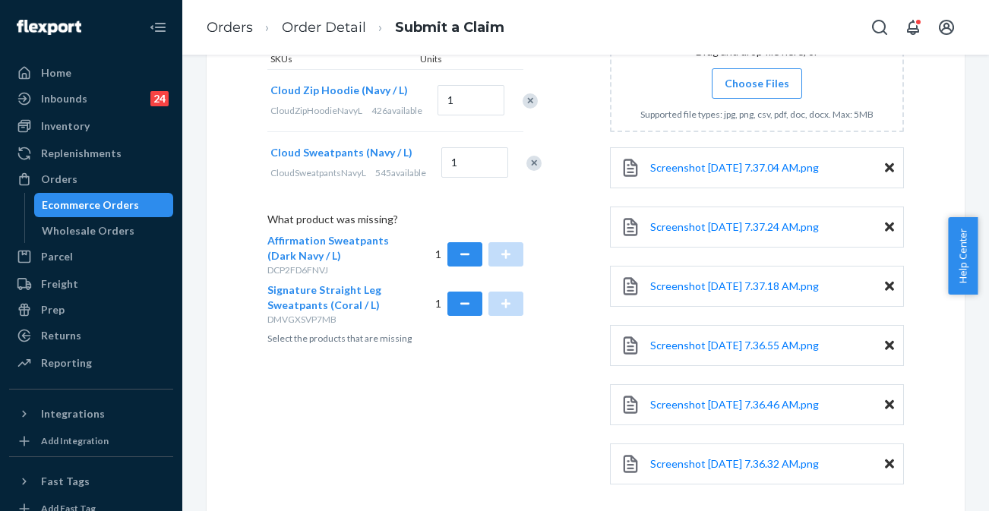
scroll to position [587, 0]
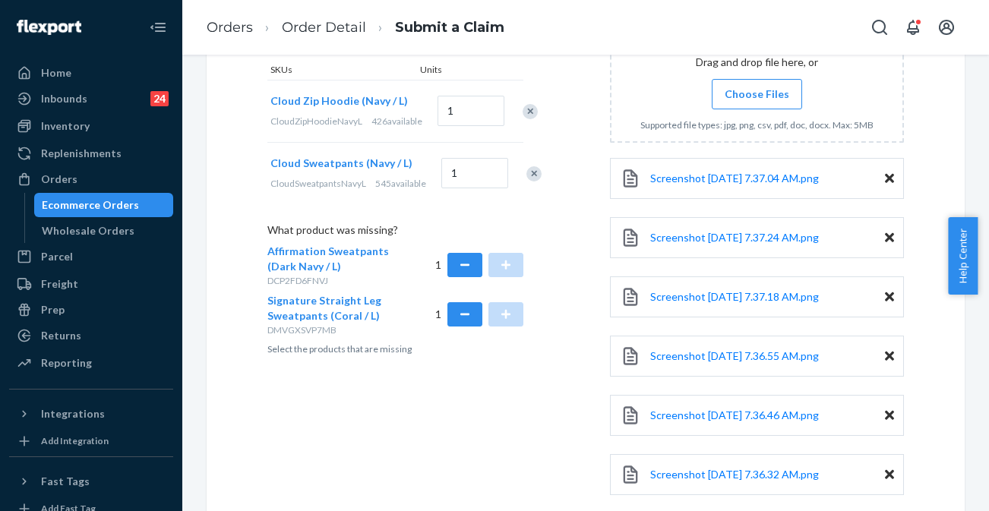
drag, startPoint x: 302, startPoint y: 201, endPoint x: 248, endPoint y: 96, distance: 117.8
click at [248, 96] on div "Submit a Claim All claims regarding damaged products or lost packages must be s…" at bounding box center [586, 15] width 758 height 1051
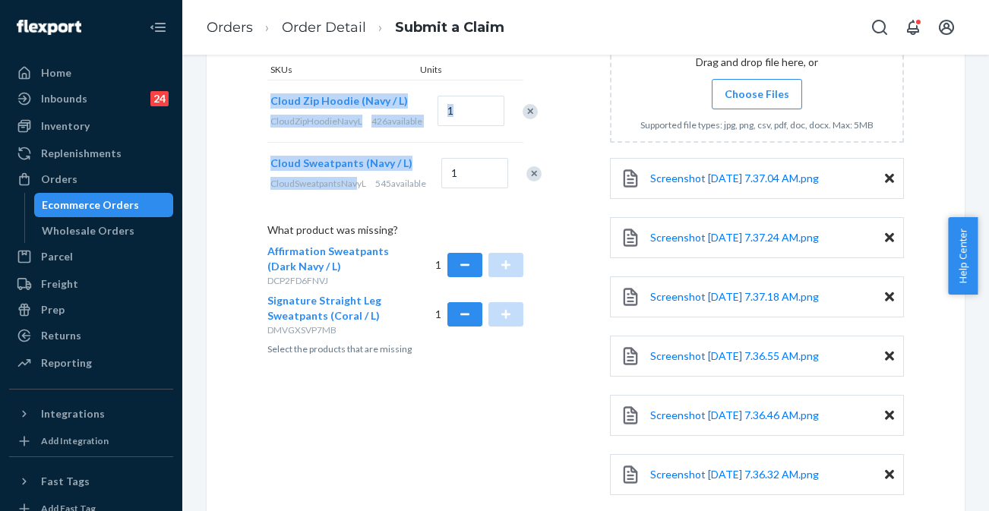
drag, startPoint x: 260, startPoint y: 97, endPoint x: 356, endPoint y: 217, distance: 153.5
click at [356, 217] on div "Submit a Claim All claims regarding damaged products or lost packages must be s…" at bounding box center [586, 15] width 758 height 1051
copy div "Cloud Zip Hoodie (Navy / L) CloudZipHoodieNavyL 426 available Cloud Sweatpants …"
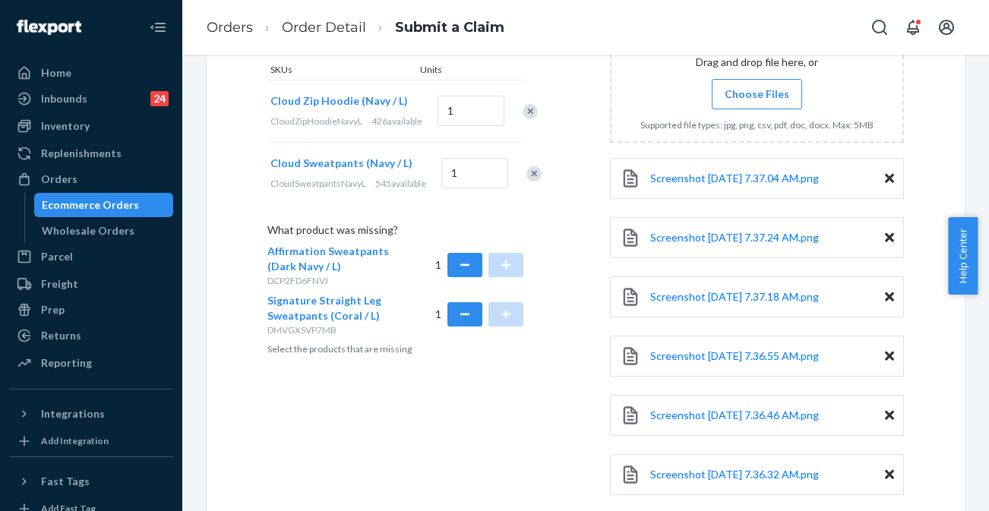
click at [380, 336] on div "Signature Straight Leg Sweatpants (Coral / L) DMVGXSVP7MB" at bounding box center [331, 314] width 128 height 43
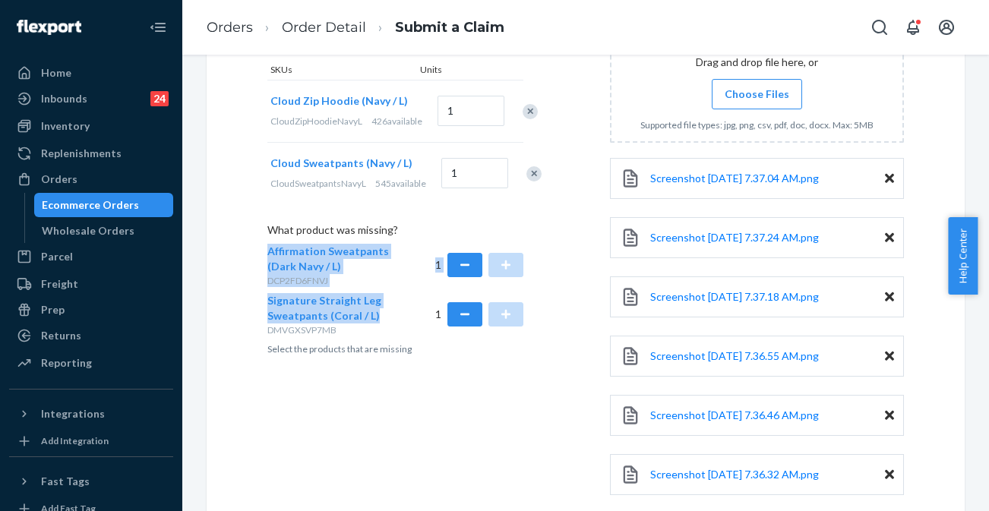
drag, startPoint x: 252, startPoint y: 290, endPoint x: 380, endPoint y: 369, distance: 150.7
click at [380, 369] on div "Submit a Claim All claims regarding damaged products or lost packages must be s…" at bounding box center [586, 15] width 758 height 1051
copy div "Affirmation Sweatpants (Dark Navy / L) DCP2FD6FNVJ 1 Signature Straight Leg Swe…"
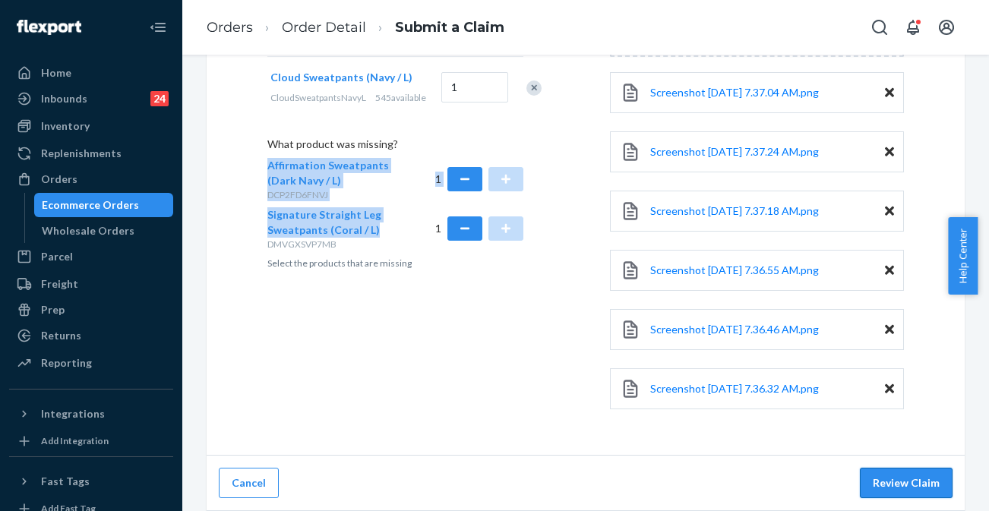
click at [901, 475] on button "Review Claim" at bounding box center [906, 483] width 93 height 30
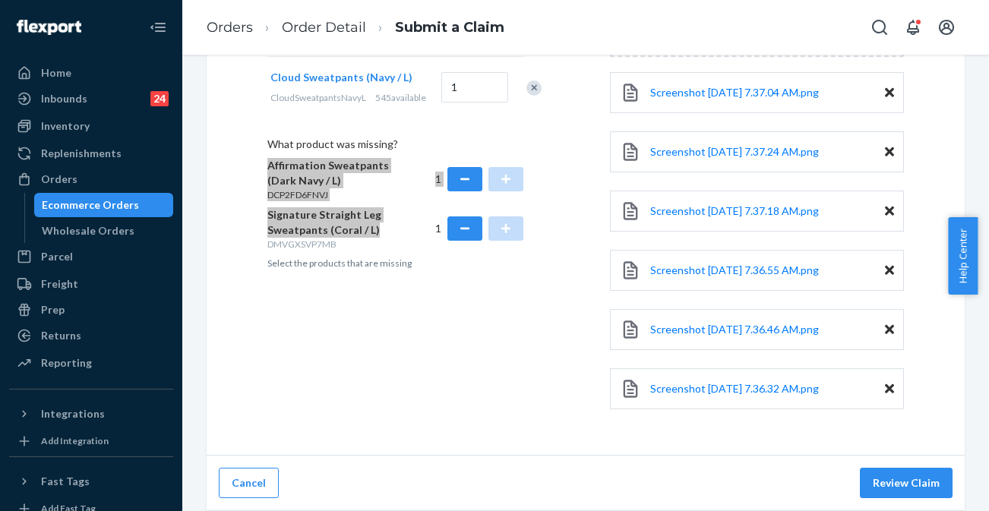
scroll to position [419, 0]
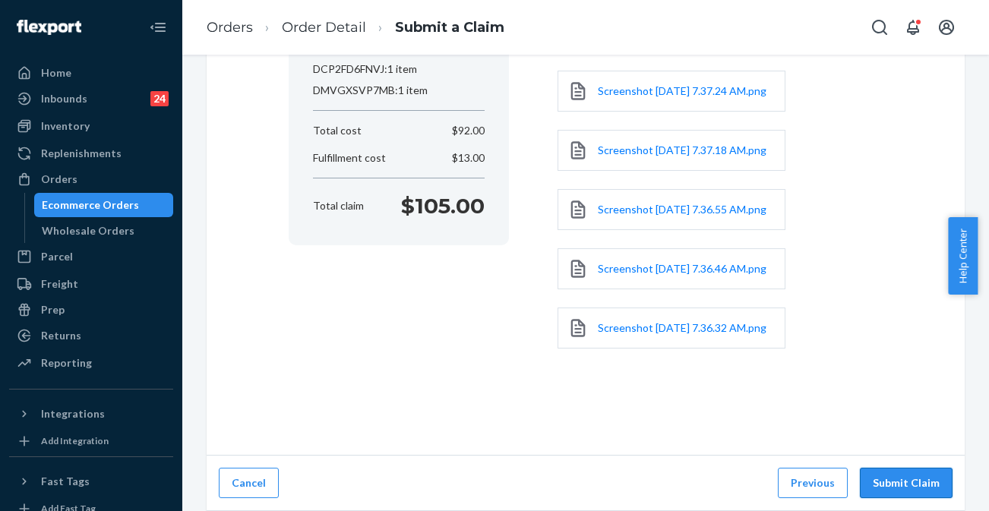
click at [888, 475] on button "Submit Claim" at bounding box center [906, 483] width 93 height 30
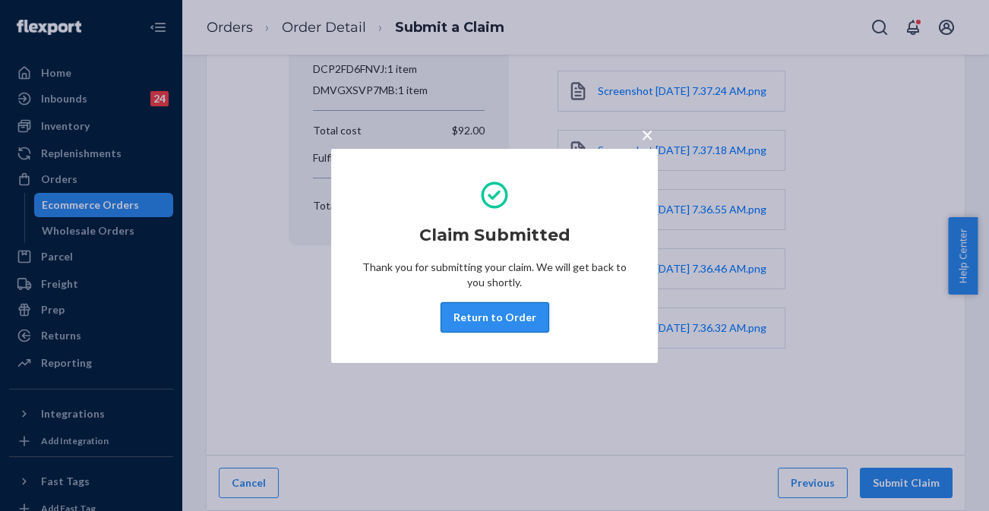
click at [500, 321] on button "Return to Order" at bounding box center [494, 317] width 109 height 30
